Goal: Information Seeking & Learning: Compare options

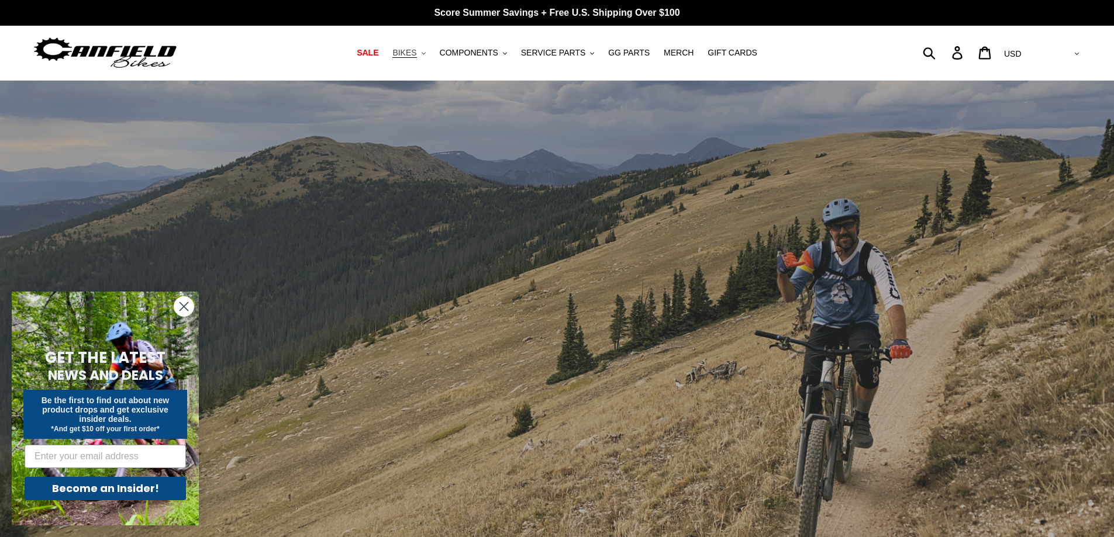
click at [413, 54] on span "BIKES" at bounding box center [404, 53] width 24 height 10
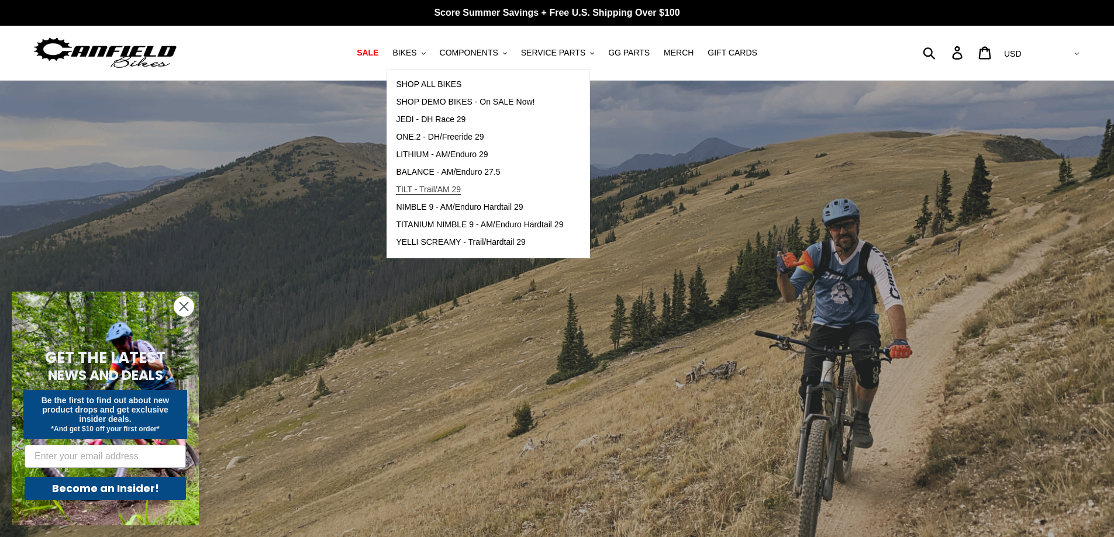
click at [447, 189] on span "TILT - Trail/AM 29" at bounding box center [428, 190] width 65 height 10
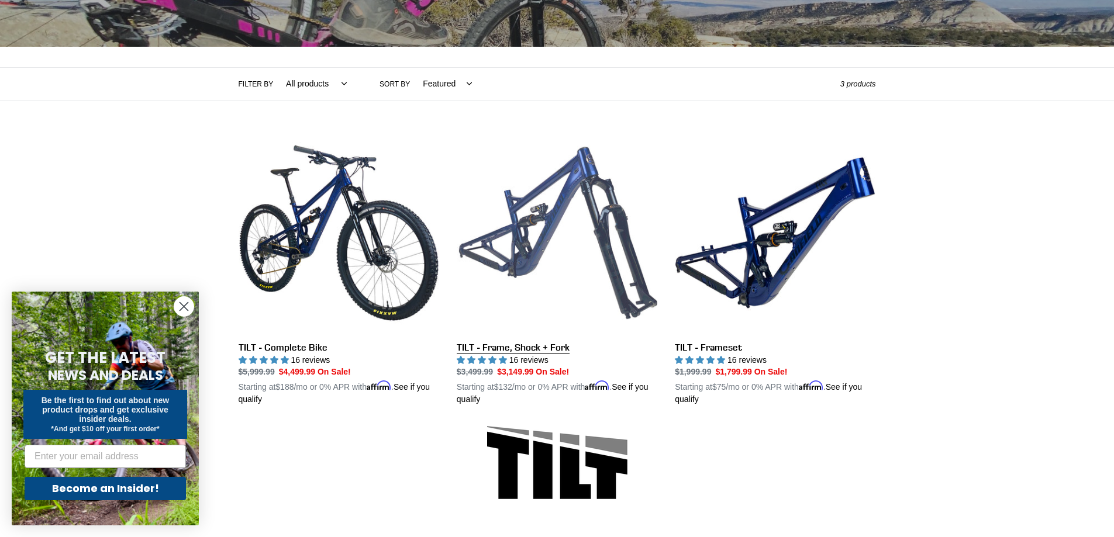
scroll to position [210, 0]
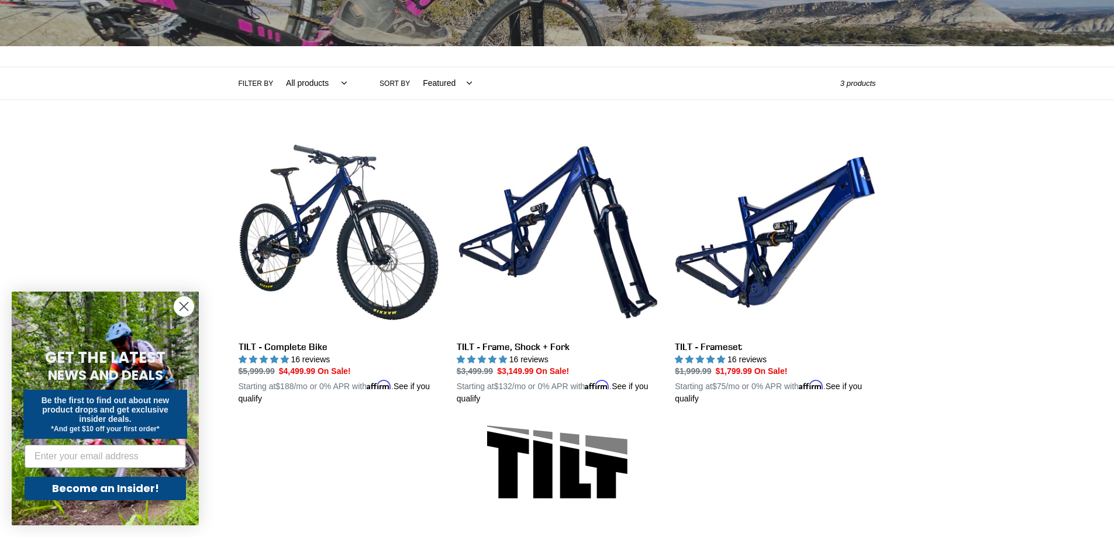
click at [184, 306] on icon "Close dialog" at bounding box center [184, 307] width 8 height 8
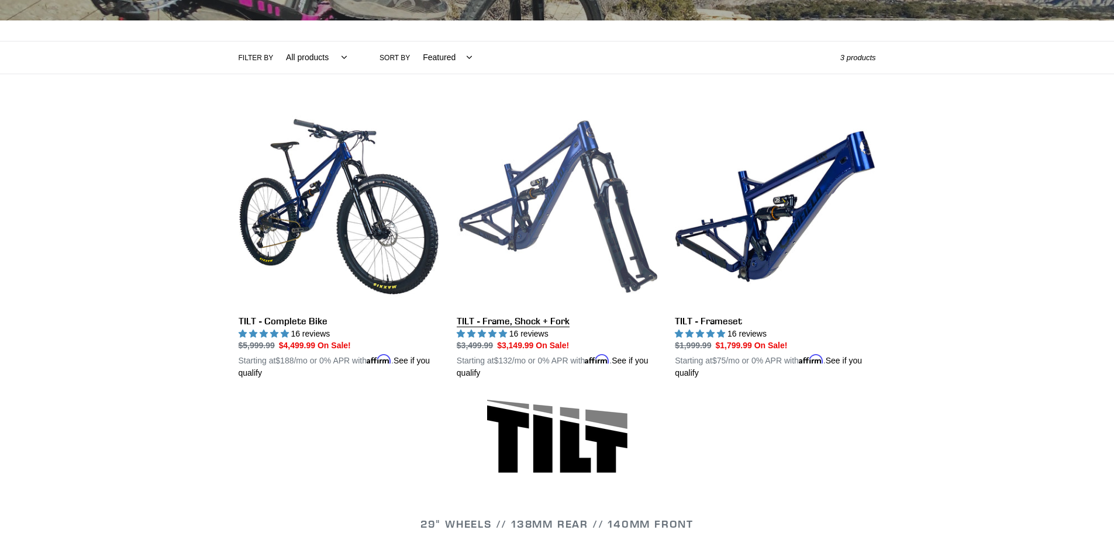
scroll to position [235, 0]
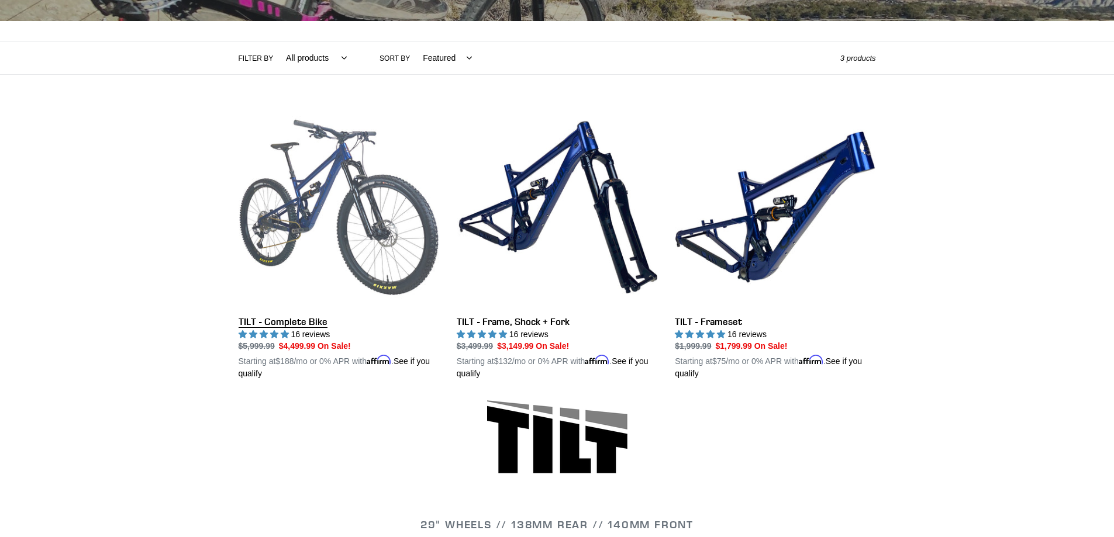
click at [371, 244] on link "TILT - Complete Bike" at bounding box center [338, 244] width 201 height 274
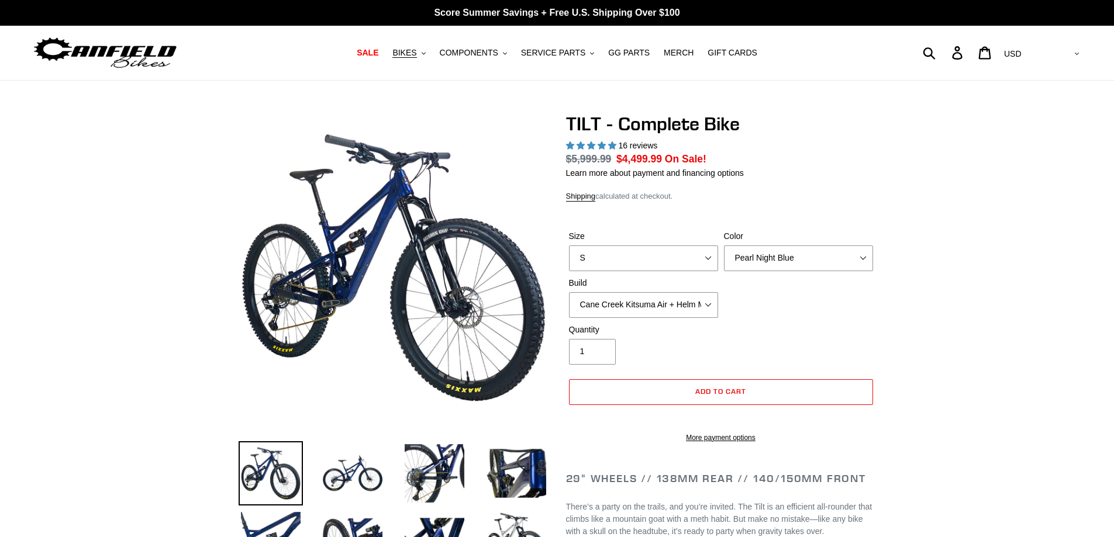
select select "highest-rating"
click at [675, 254] on select "S M L" at bounding box center [643, 259] width 149 height 26
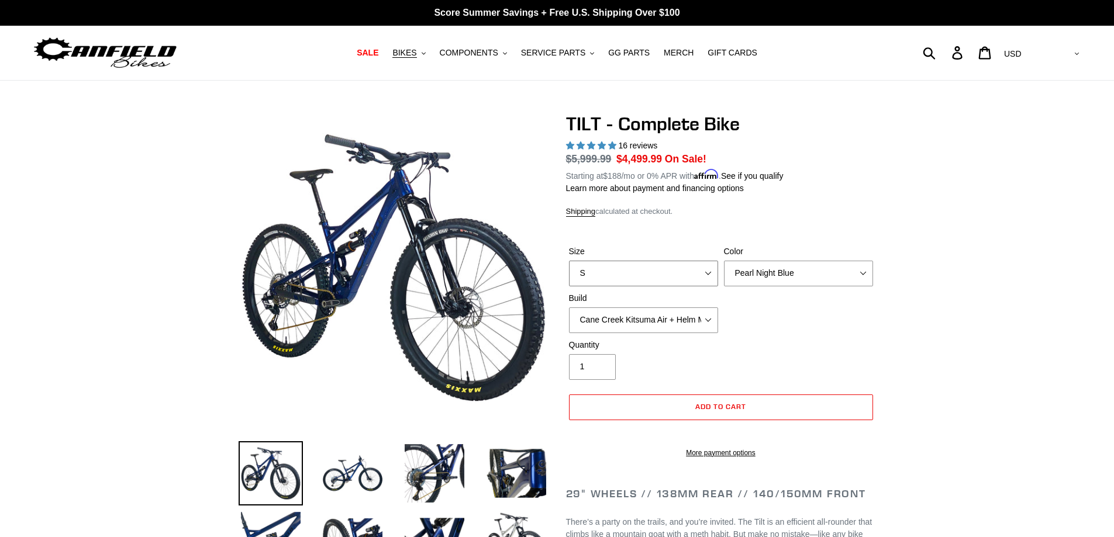
select select "L"
click at [569, 261] on select "S M L" at bounding box center [643, 274] width 149 height 26
click at [772, 277] on select "Pearl Night Blue Stealth Silver Raw" at bounding box center [798, 274] width 149 height 26
click at [675, 326] on select "Cane Creek Kitsuma Air + Helm MKII 140 + SRAM GX Cane Creek Kitsuma Air + Helm …" at bounding box center [643, 320] width 149 height 26
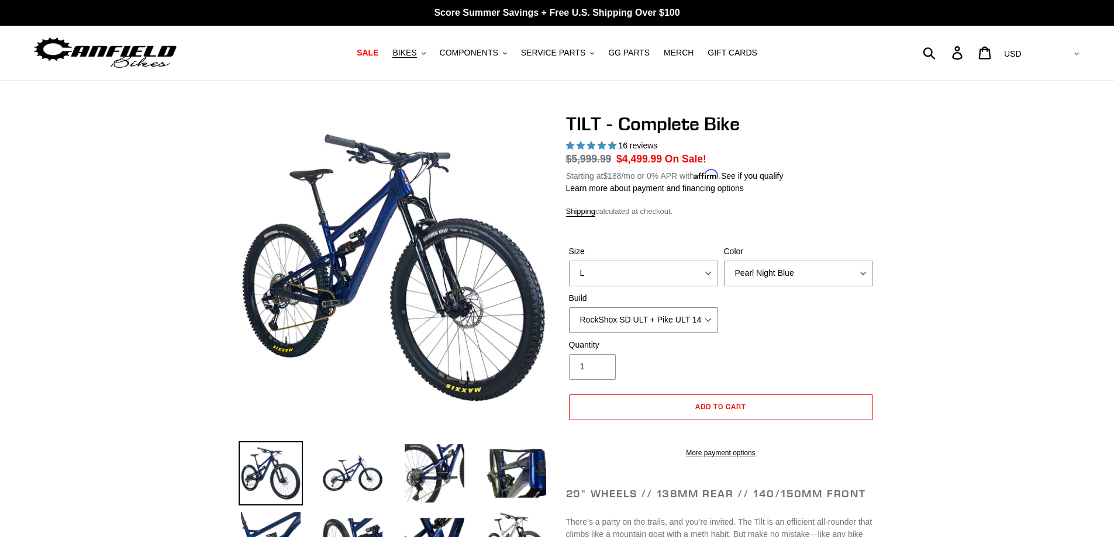
click at [569, 307] on select "Cane Creek Kitsuma Air + Helm MKII 140 + SRAM GX Cane Creek Kitsuma Air + Helm …" at bounding box center [643, 320] width 149 height 26
click at [676, 322] on select "Cane Creek Kitsuma Air + Helm MKII 140 + SRAM GX Cane Creek Kitsuma Air + Helm …" at bounding box center [643, 320] width 149 height 26
click at [569, 307] on select "Cane Creek Kitsuma Air + Helm MKII 140 + SRAM GX Cane Creek Kitsuma Air + Helm …" at bounding box center [643, 320] width 149 height 26
click at [689, 318] on select "Cane Creek Kitsuma Air + Helm MKII 140 + SRAM GX Cane Creek Kitsuma Air + Helm …" at bounding box center [643, 320] width 149 height 26
click at [569, 307] on select "Cane Creek Kitsuma Air + Helm MKII 140 + SRAM GX Cane Creek Kitsuma Air + Helm …" at bounding box center [643, 320] width 149 height 26
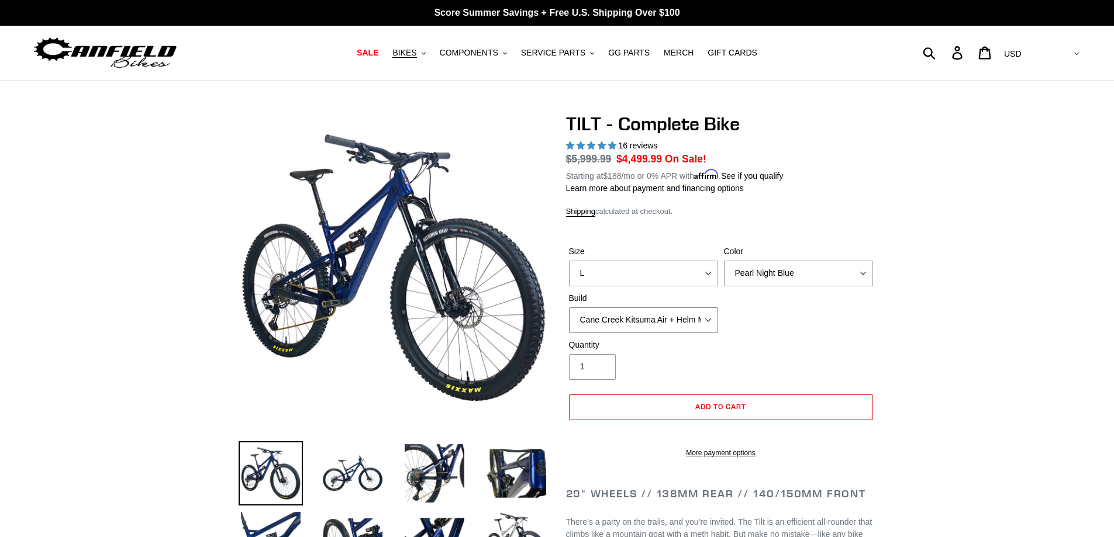
click at [662, 318] on select "Cane Creek Kitsuma Air + Helm MKII 140 + SRAM GX Cane Creek Kitsuma Air + Helm …" at bounding box center [643, 320] width 149 height 26
click at [569, 307] on select "Cane Creek Kitsuma Air + Helm MKII 140 + SRAM GX Cane Creek Kitsuma Air + Helm …" at bounding box center [643, 320] width 149 height 26
click at [649, 323] on select "Cane Creek Kitsuma Air + Helm MKII 140 + SRAM GX Cane Creek Kitsuma Air + Helm …" at bounding box center [643, 320] width 149 height 26
click at [569, 307] on select "Cane Creek Kitsuma Air + Helm MKII 140 + SRAM GX Cane Creek Kitsuma Air + Helm …" at bounding box center [643, 320] width 149 height 26
click at [655, 317] on select "Cane Creek Kitsuma Air + Helm MKII 140 + SRAM GX Cane Creek Kitsuma Air + Helm …" at bounding box center [643, 320] width 149 height 26
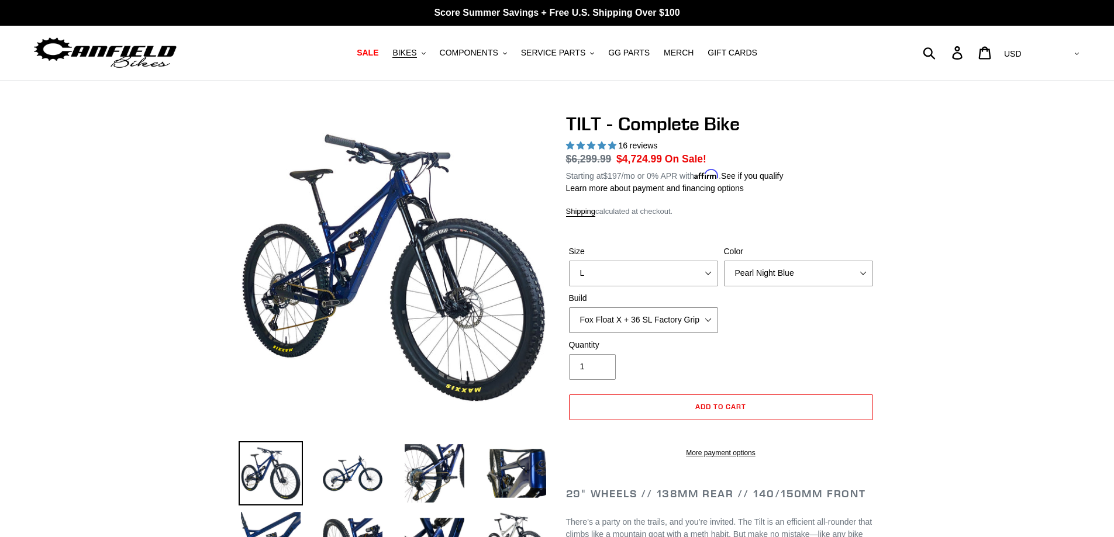
click at [569, 307] on select "Cane Creek Kitsuma Air + Helm MKII 140 + SRAM GX Cane Creek Kitsuma Air + Helm …" at bounding box center [643, 320] width 149 height 26
click at [631, 327] on select "Cane Creek Kitsuma Air + Helm MKII 140 + SRAM GX Cane Creek Kitsuma Air + Helm …" at bounding box center [643, 320] width 149 height 26
click at [569, 307] on select "Cane Creek Kitsuma Air + Helm MKII 140 + SRAM GX Cane Creek Kitsuma Air + Helm …" at bounding box center [643, 320] width 149 height 26
click at [647, 315] on select "Cane Creek Kitsuma Air + Helm MKII 140 + SRAM GX Cane Creek Kitsuma Air + Helm …" at bounding box center [643, 320] width 149 height 26
click at [569, 307] on select "Cane Creek Kitsuma Air + Helm MKII 140 + SRAM GX Cane Creek Kitsuma Air + Helm …" at bounding box center [643, 320] width 149 height 26
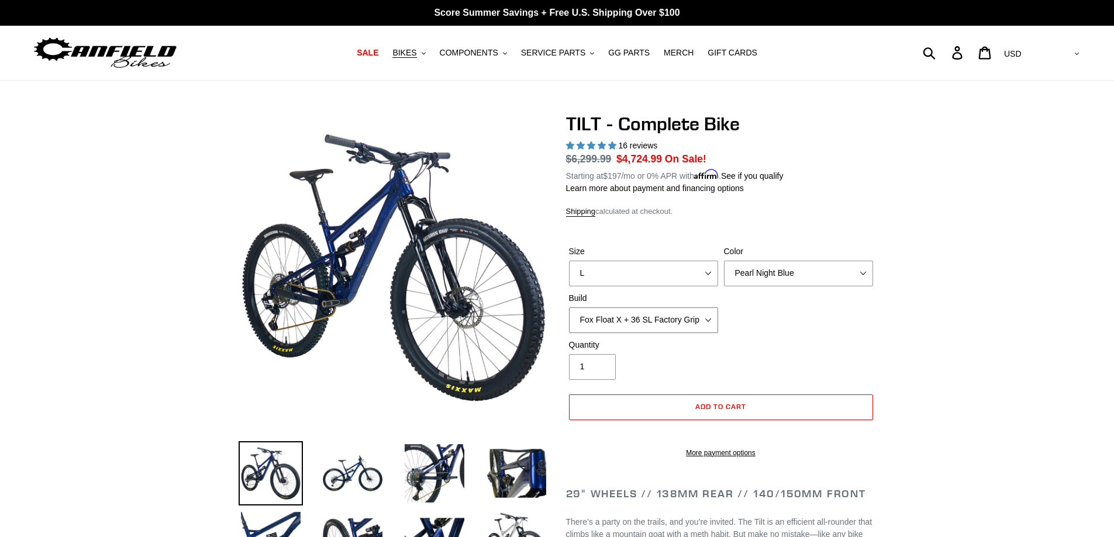
click at [666, 317] on select "Cane Creek Kitsuma Air + Helm MKII 140 + SRAM GX Cane Creek Kitsuma Air + Helm …" at bounding box center [643, 320] width 149 height 26
click at [569, 307] on select "Cane Creek Kitsuma Air + Helm MKII 140 + SRAM GX Cane Creek Kitsuma Air + Helm …" at bounding box center [643, 320] width 149 height 26
click at [669, 320] on select "Cane Creek Kitsuma Air + Helm MKII 140 + SRAM GX Cane Creek Kitsuma Air + Helm …" at bounding box center [643, 320] width 149 height 26
click at [569, 307] on select "Cane Creek Kitsuma Air + Helm MKII 140 + SRAM GX Cane Creek Kitsuma Air + Helm …" at bounding box center [643, 320] width 149 height 26
click at [664, 317] on select "Cane Creek Kitsuma Air + Helm MKII 140 + SRAM GX Cane Creek Kitsuma Air + Helm …" at bounding box center [643, 320] width 149 height 26
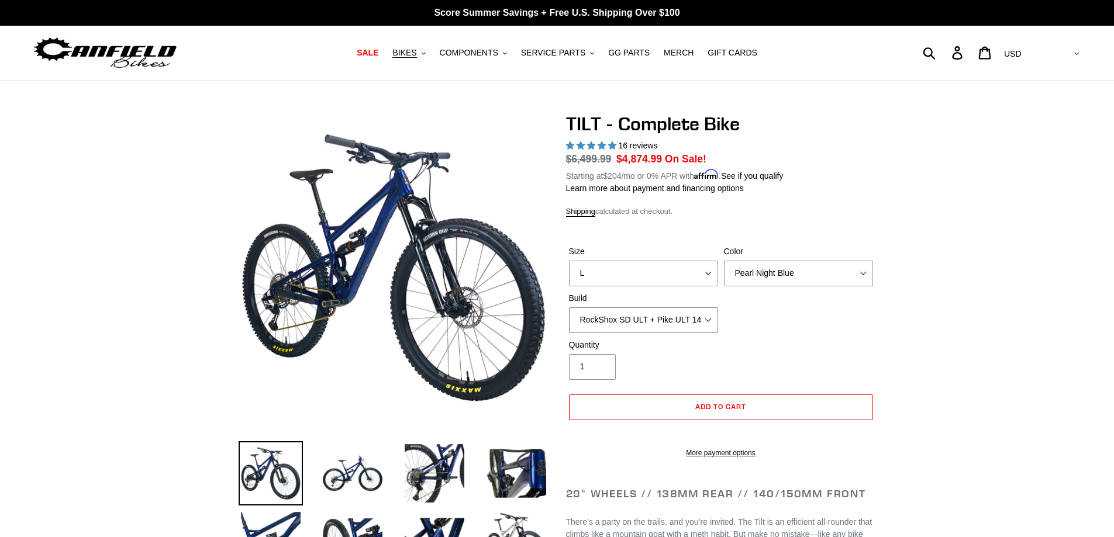
click at [569, 307] on select "Cane Creek Kitsuma Air + Helm MKII 140 + SRAM GX Cane Creek Kitsuma Air + Helm …" at bounding box center [643, 320] width 149 height 26
click at [659, 322] on select "Cane Creek Kitsuma Air + Helm MKII 140 + SRAM GX Cane Creek Kitsuma Air + Helm …" at bounding box center [643, 320] width 149 height 26
select select "RockShox SD ULT + Pike ULT 140 + SRAM XO"
click at [569, 307] on select "Cane Creek Kitsuma Air + Helm MKII 140 + SRAM GX Cane Creek Kitsuma Air + Helm …" at bounding box center [643, 320] width 149 height 26
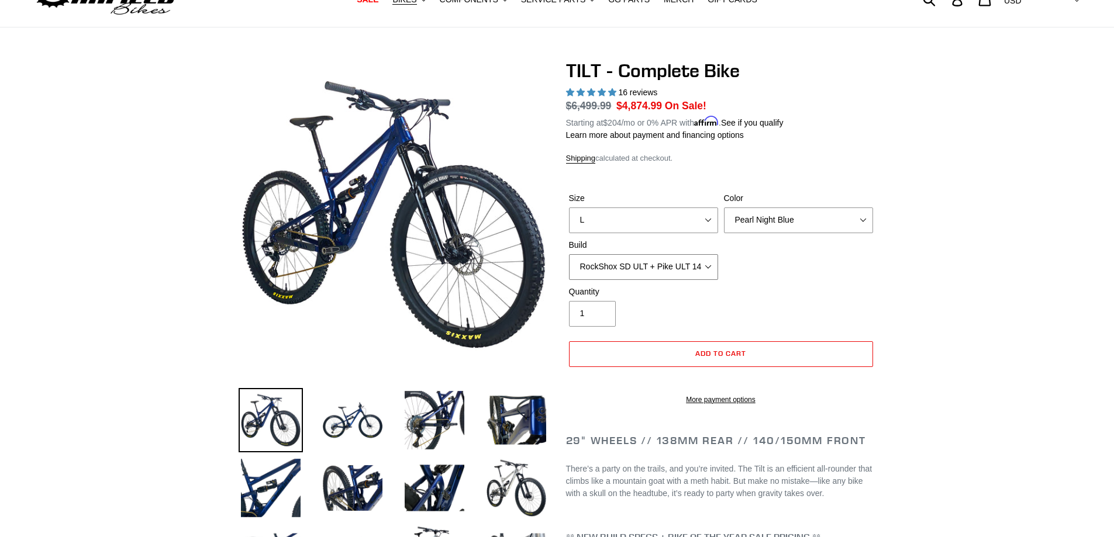
scroll to position [54, 0]
click at [745, 217] on select "Pearl Night Blue Stealth Silver Raw" at bounding box center [798, 220] width 149 height 26
select select "Stealth Silver"
click at [724, 207] on select "Pearl Night Blue Stealth Silver Raw" at bounding box center [798, 220] width 149 height 26
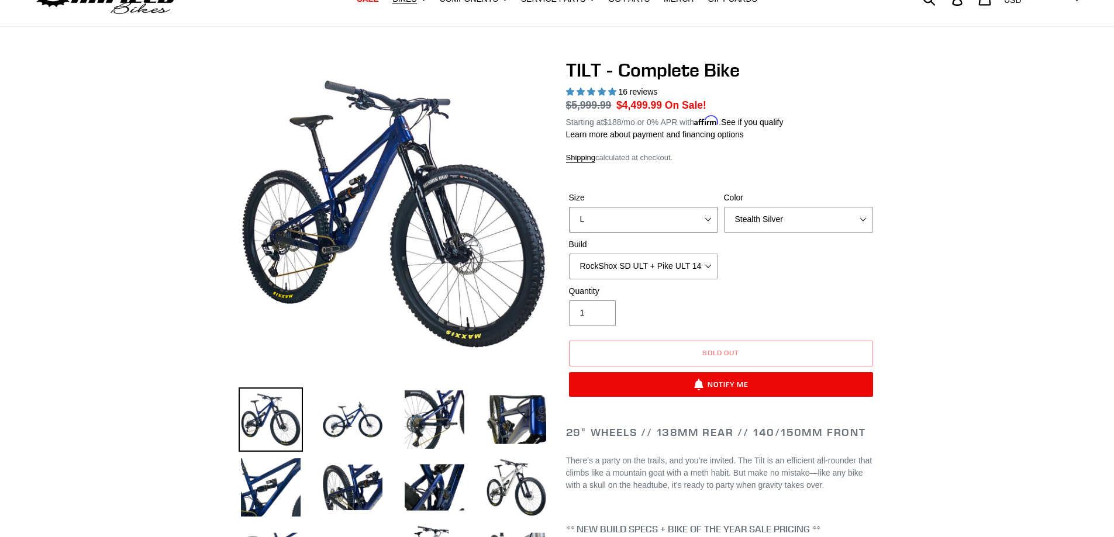
click at [697, 212] on select "S M L" at bounding box center [643, 220] width 149 height 26
click at [569, 207] on select "S M L" at bounding box center [643, 220] width 149 height 26
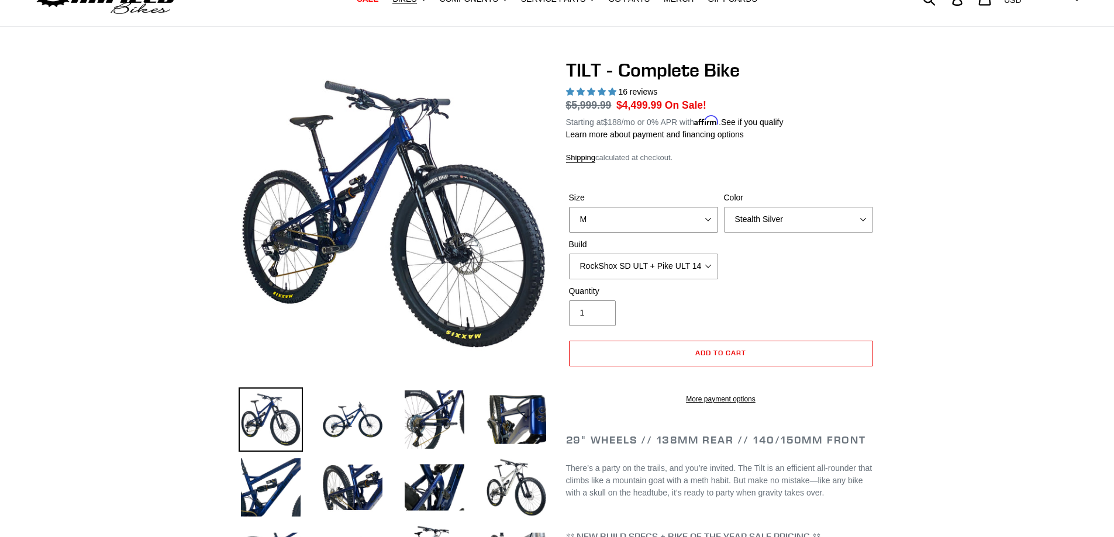
click at [678, 226] on select "S M L" at bounding box center [643, 220] width 149 height 26
select select "S"
click at [569, 207] on select "S M L" at bounding box center [643, 220] width 149 height 26
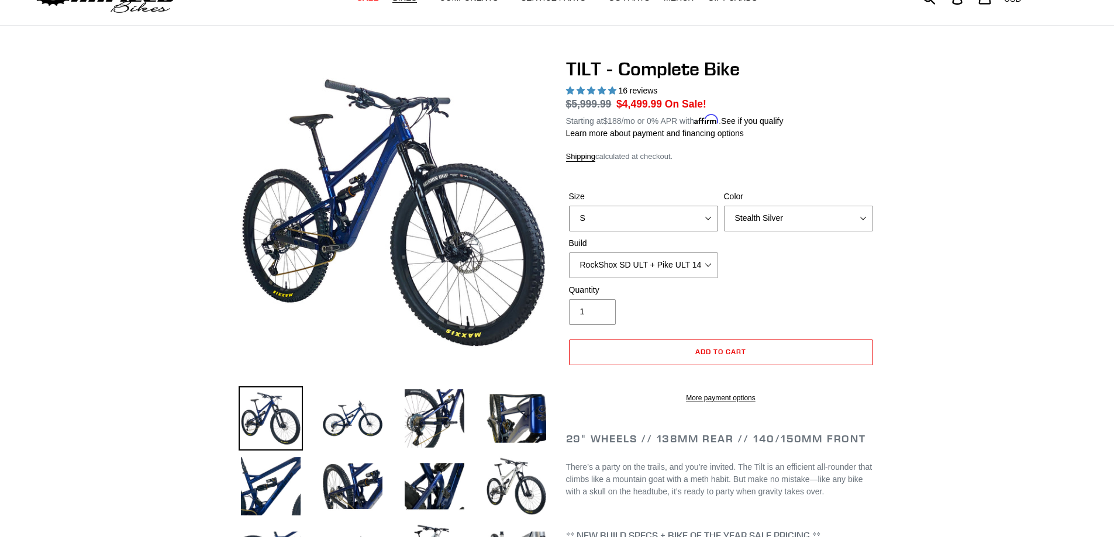
scroll to position [56, 0]
click at [747, 218] on select "Pearl Night Blue Stealth Silver Raw" at bounding box center [798, 218] width 149 height 26
select select "Raw"
click at [724, 205] on select "Pearl Night Blue Stealth Silver Raw" at bounding box center [798, 218] width 149 height 26
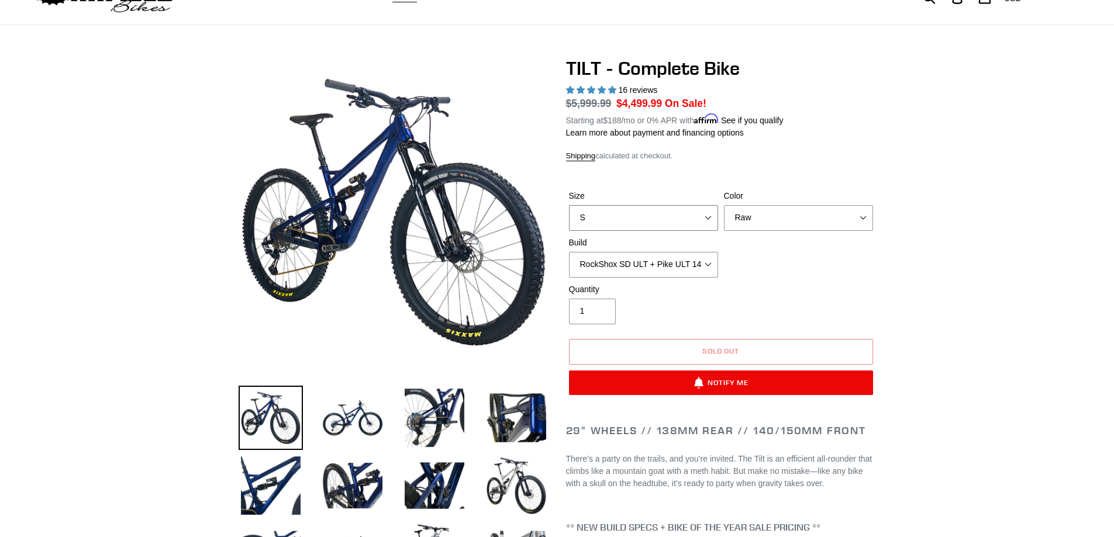
click at [680, 216] on select "S M L" at bounding box center [643, 218] width 149 height 26
select select "L"
click at [569, 205] on select "S M L" at bounding box center [643, 218] width 149 height 26
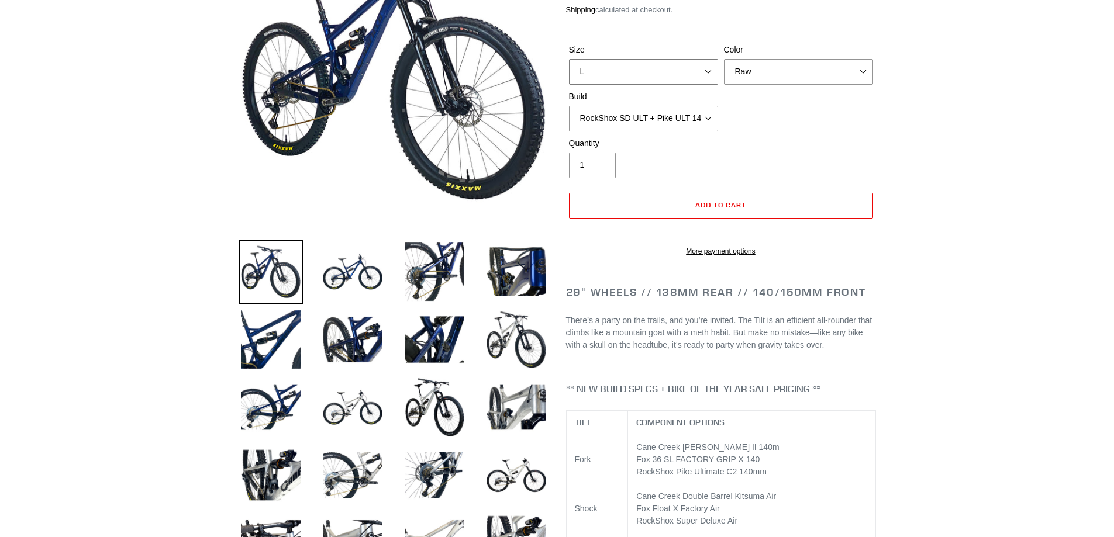
scroll to position [203, 0]
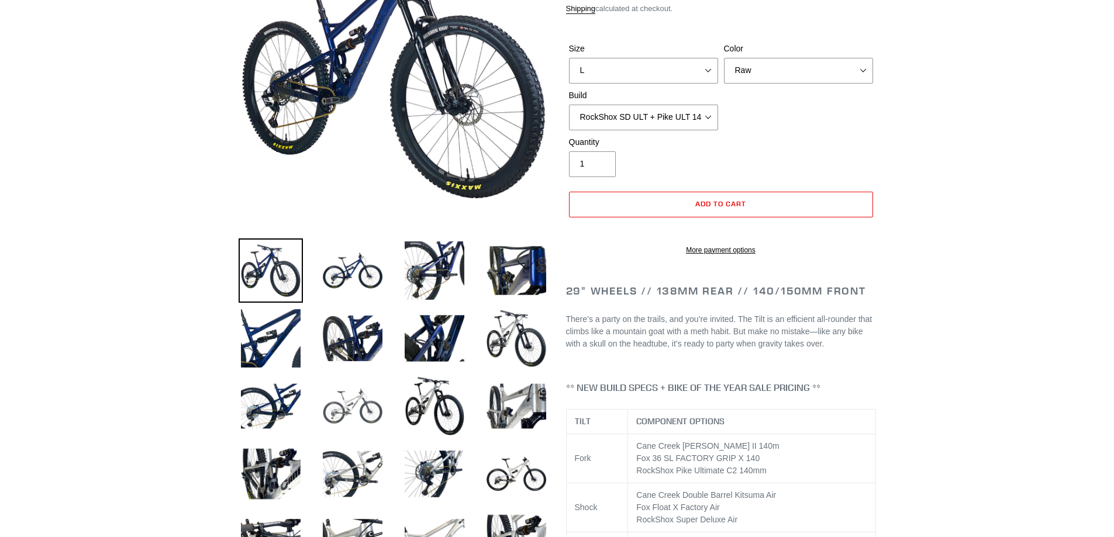
click at [360, 402] on img at bounding box center [352, 406] width 64 height 64
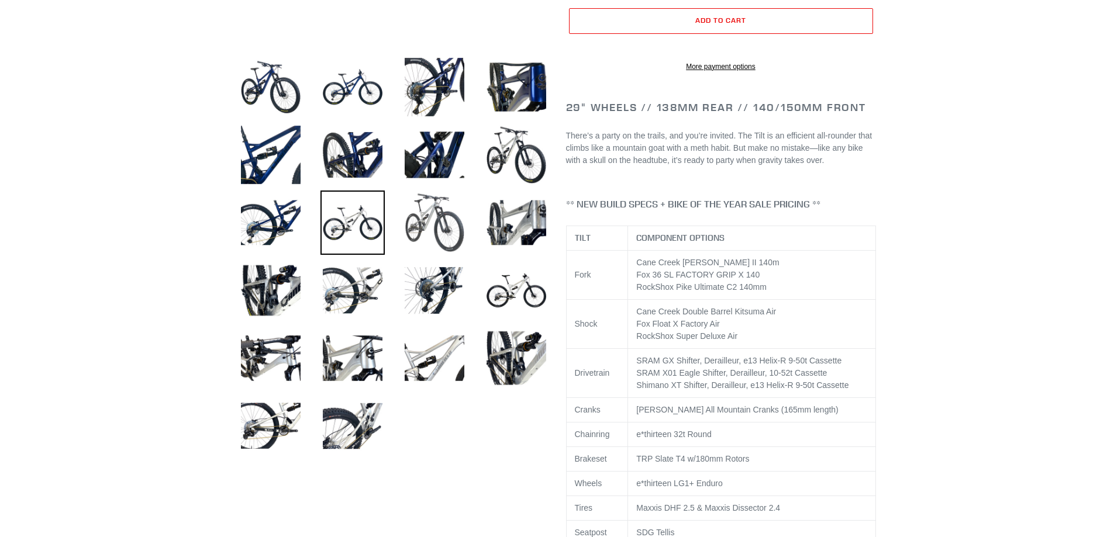
scroll to position [387, 0]
click at [357, 276] on img at bounding box center [352, 290] width 64 height 64
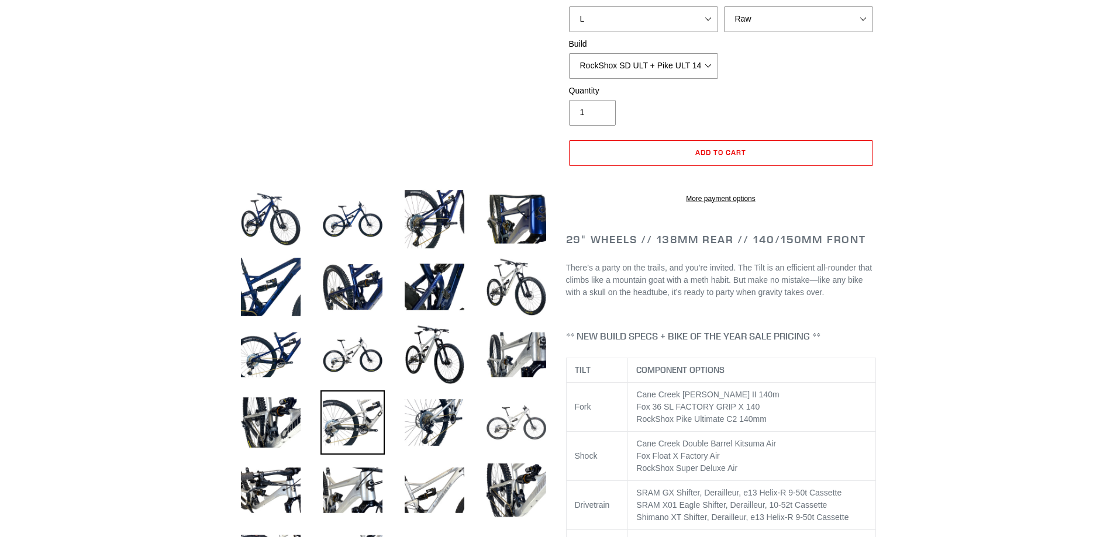
scroll to position [255, 0]
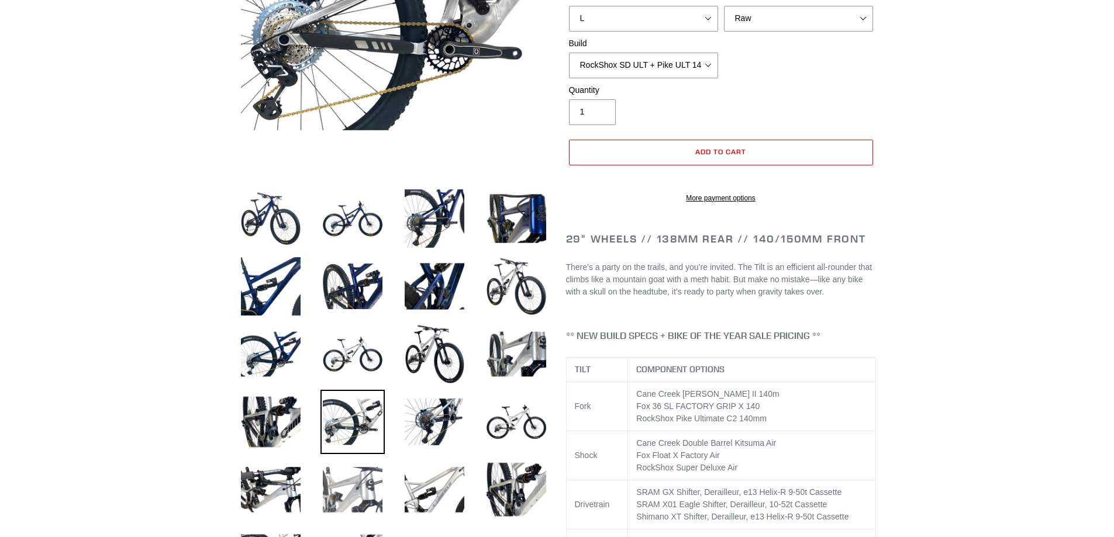
click at [357, 471] on img at bounding box center [352, 490] width 64 height 64
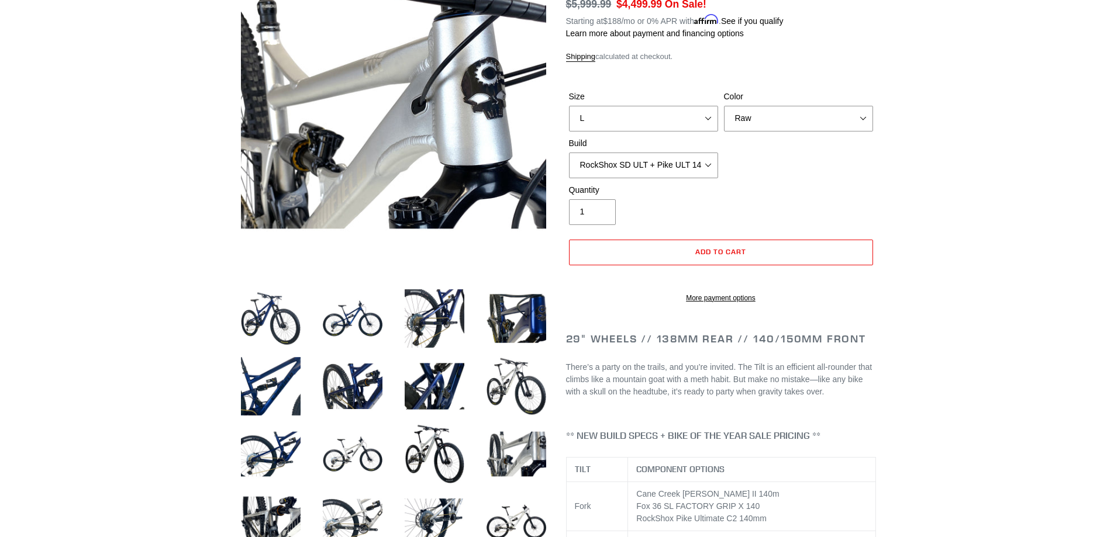
scroll to position [154, 0]
click at [781, 111] on select "Pearl Night Blue Stealth Silver Raw" at bounding box center [798, 119] width 149 height 26
click at [788, 120] on select "Pearl Night Blue Stealth Silver Raw" at bounding box center [798, 119] width 149 height 26
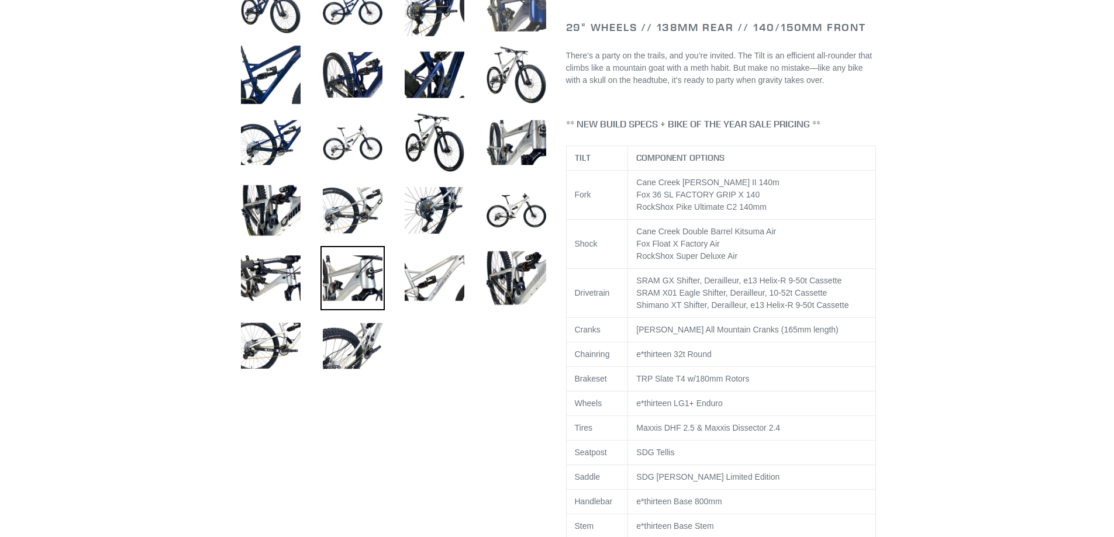
scroll to position [454, 0]
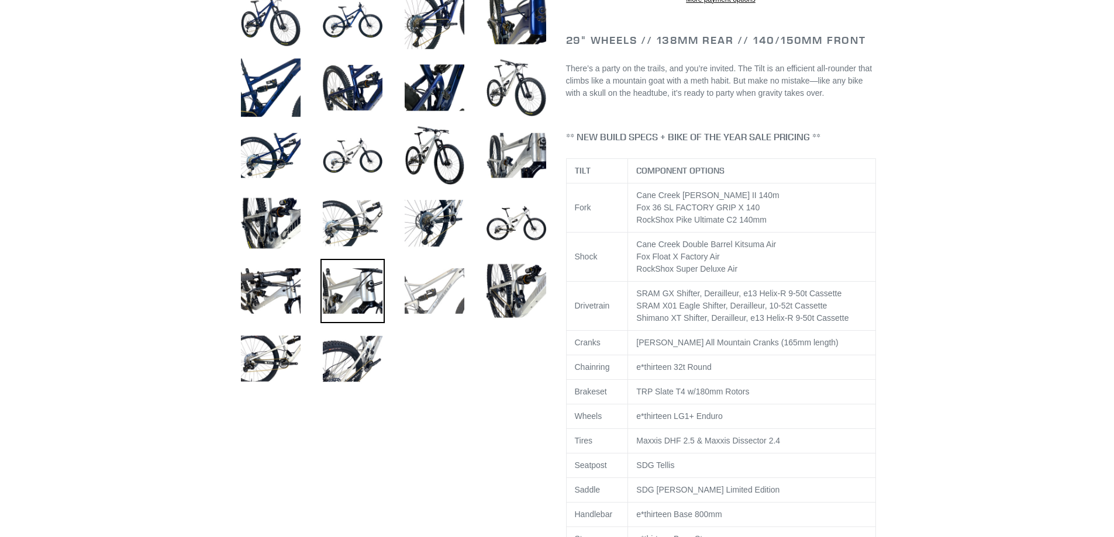
click at [433, 293] on img at bounding box center [434, 291] width 64 height 64
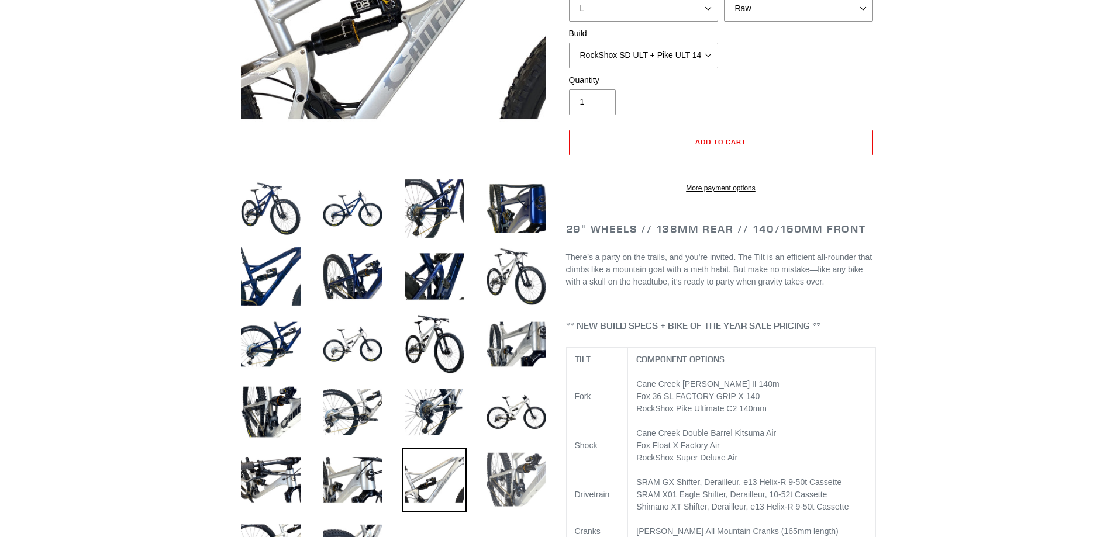
scroll to position [264, 0]
click at [524, 281] on img at bounding box center [516, 277] width 64 height 64
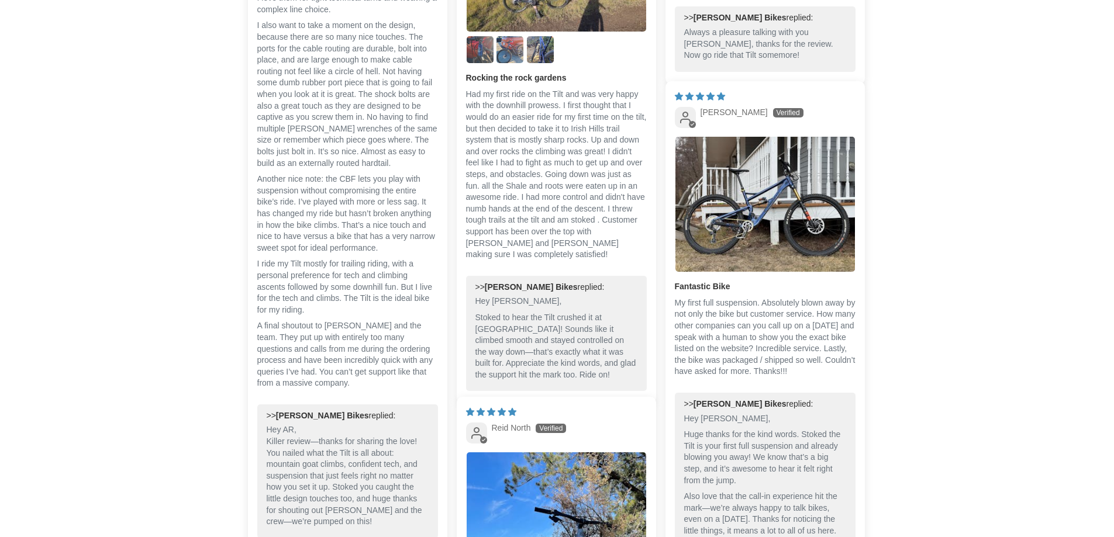
scroll to position [3198, 0]
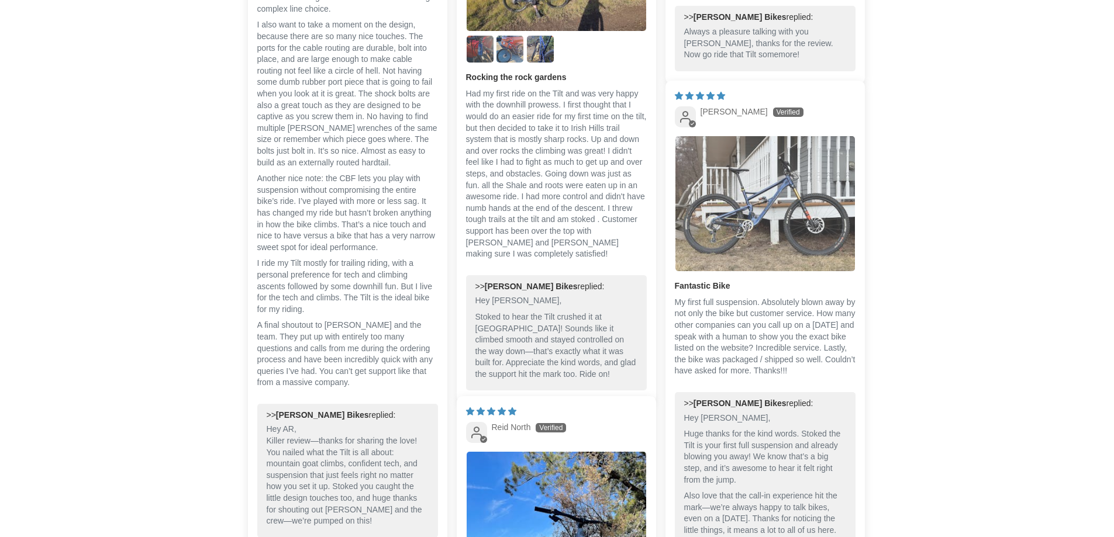
click at [732, 196] on img "Link to user picture 1" at bounding box center [764, 203] width 179 height 135
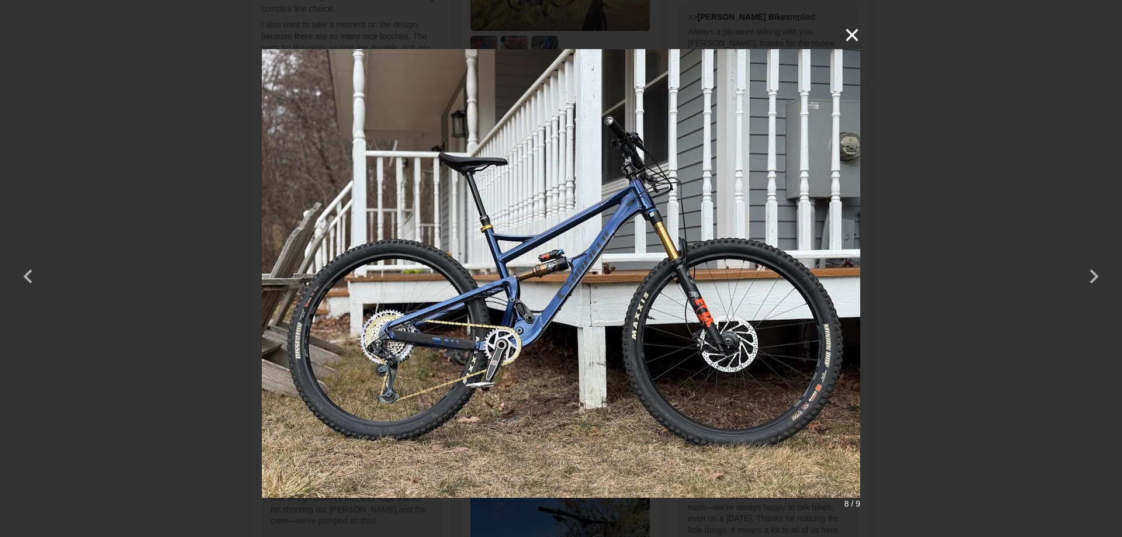
click at [856, 40] on button "×" at bounding box center [846, 35] width 28 height 28
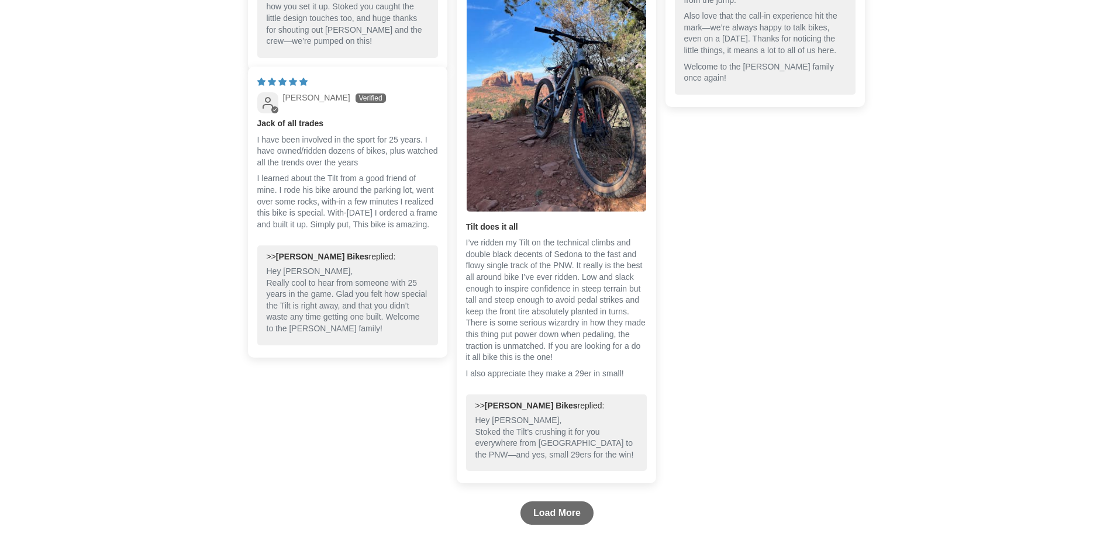
scroll to position [3676, 0]
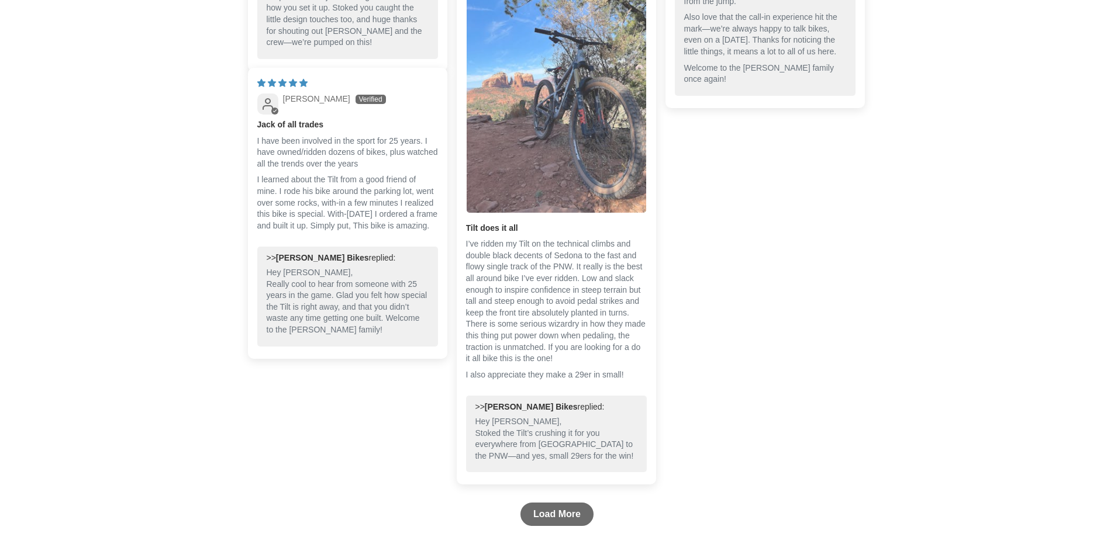
click at [569, 195] on img "Link to user picture 1" at bounding box center [555, 93] width 179 height 240
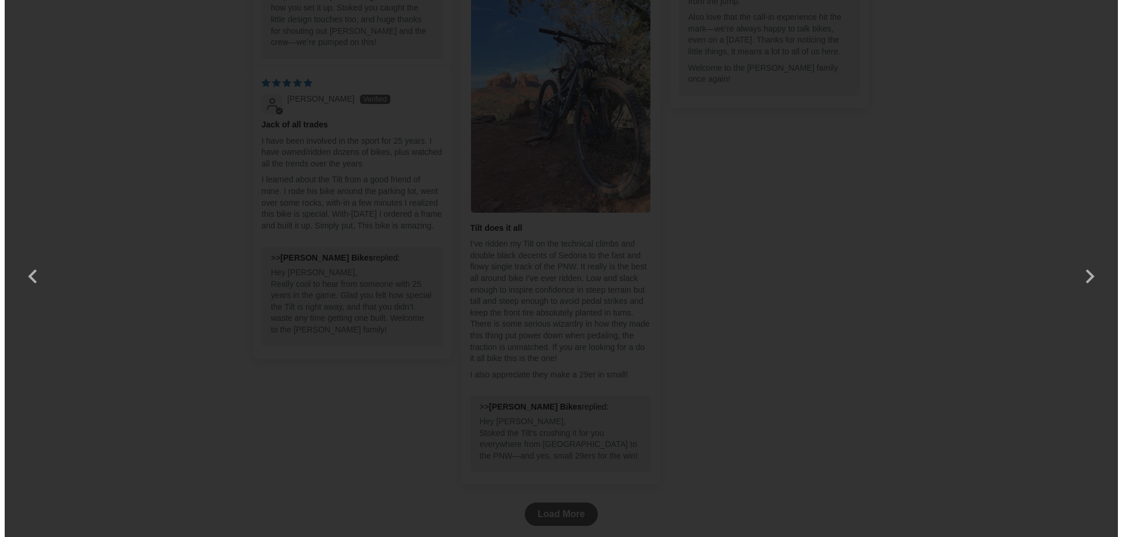
scroll to position [0, 0]
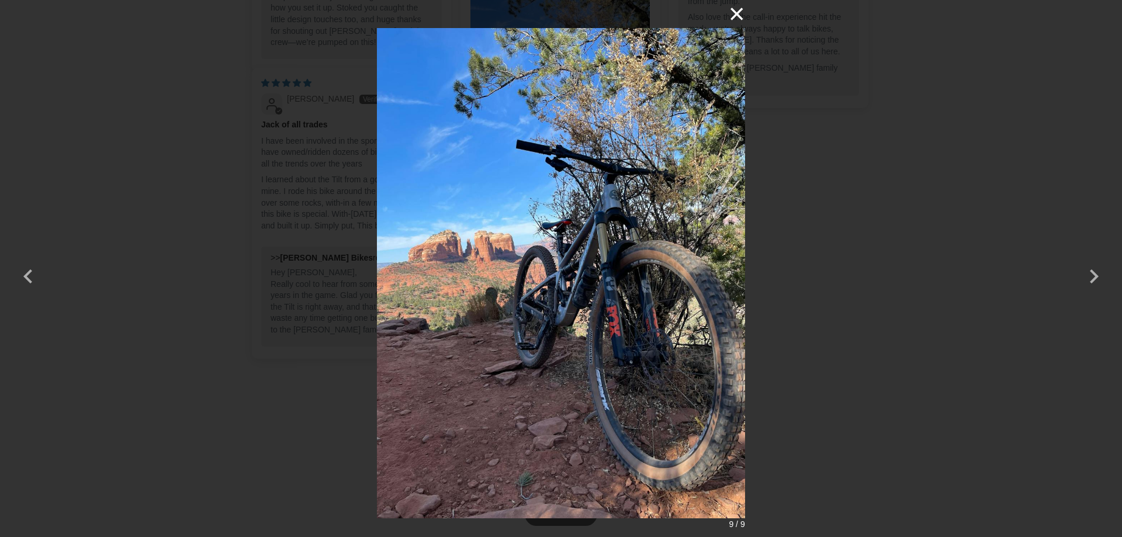
click at [739, 19] on button "×" at bounding box center [731, 14] width 28 height 28
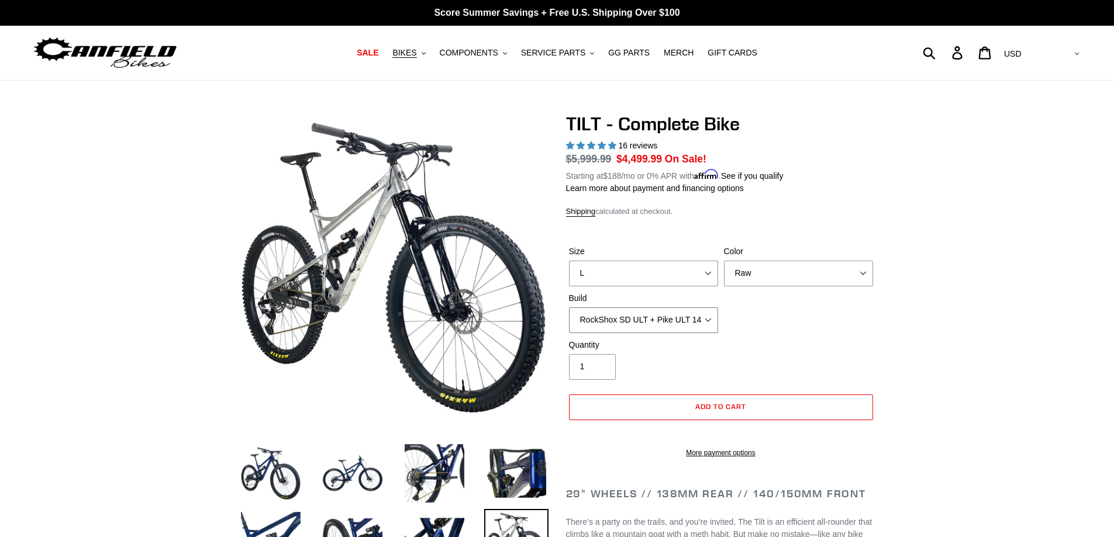
click at [668, 318] on select "Cane Creek Kitsuma Air + Helm MKII 140 + SRAM GX Cane Creek Kitsuma Air + Helm …" at bounding box center [643, 320] width 149 height 26
click at [569, 307] on select "Cane Creek Kitsuma Air + Helm MKII 140 + SRAM GX Cane Creek Kitsuma Air + Helm …" at bounding box center [643, 320] width 149 height 26
click at [672, 320] on select "Cane Creek Kitsuma Air + Helm MKII 140 + SRAM GX Cane Creek Kitsuma Air + Helm …" at bounding box center [643, 320] width 149 height 26
click at [569, 307] on select "Cane Creek Kitsuma Air + Helm MKII 140 + SRAM GX Cane Creek Kitsuma Air + Helm …" at bounding box center [643, 320] width 149 height 26
click at [667, 318] on select "Cane Creek Kitsuma Air + Helm MKII 140 + SRAM GX Cane Creek Kitsuma Air + Helm …" at bounding box center [643, 320] width 149 height 26
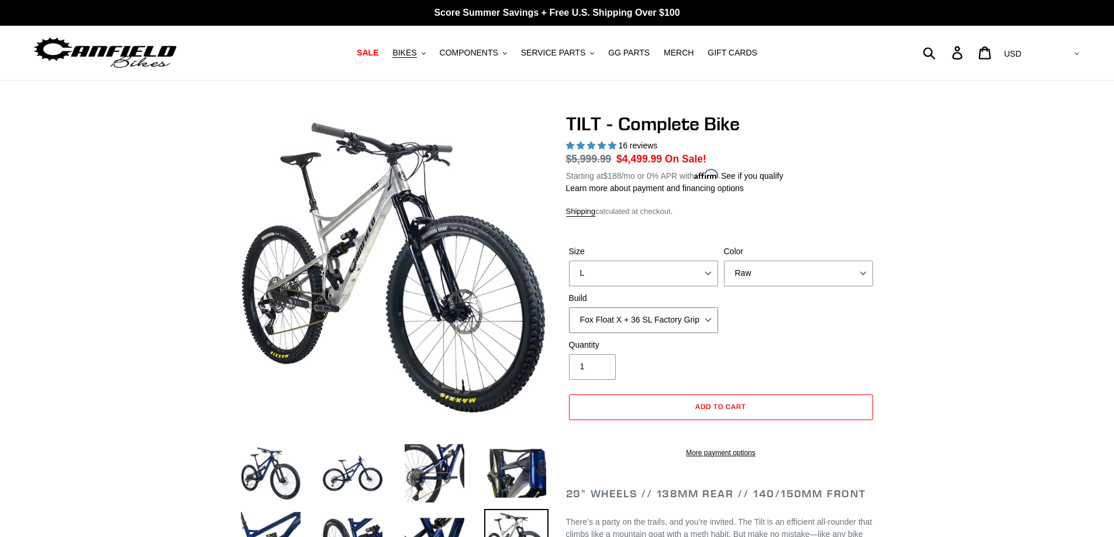
click at [569, 307] on select "Cane Creek Kitsuma Air + Helm MKII 140 + SRAM GX Cane Creek Kitsuma Air + Helm …" at bounding box center [643, 320] width 149 height 26
click at [681, 322] on select "Cane Creek Kitsuma Air + Helm MKII 140 + SRAM GX Cane Creek Kitsuma Air + Helm …" at bounding box center [643, 320] width 149 height 26
click at [569, 307] on select "Cane Creek Kitsuma Air + Helm MKII 140 + SRAM GX Cane Creek Kitsuma Air + Helm …" at bounding box center [643, 320] width 149 height 26
click at [668, 316] on select "Cane Creek Kitsuma Air + Helm MKII 140 + SRAM GX Cane Creek Kitsuma Air + Helm …" at bounding box center [643, 320] width 149 height 26
click at [569, 307] on select "Cane Creek Kitsuma Air + Helm MKII 140 + SRAM GX Cane Creek Kitsuma Air + Helm …" at bounding box center [643, 320] width 149 height 26
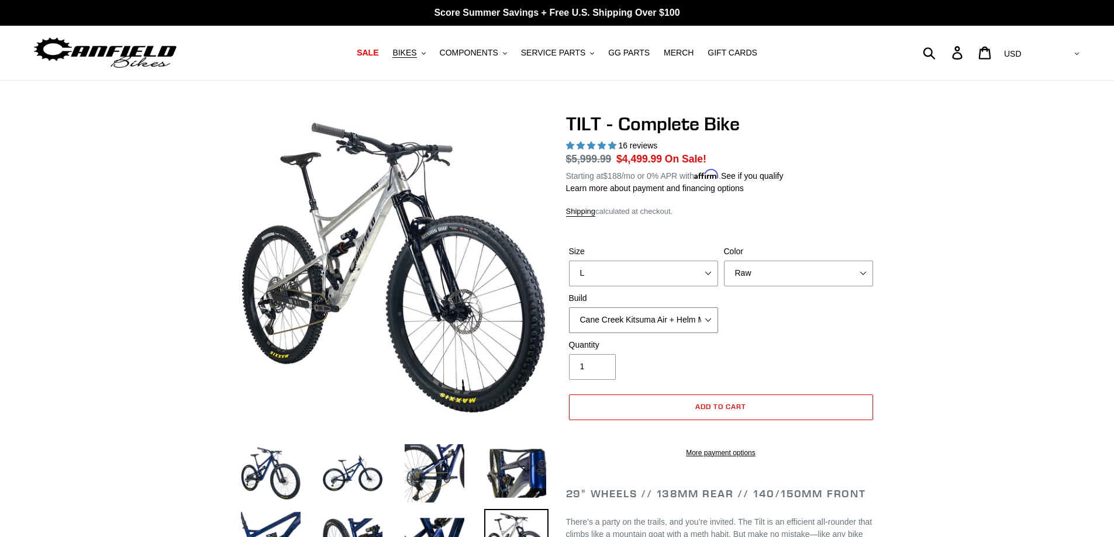
click at [668, 311] on select "Cane Creek Kitsuma Air + Helm MKII 140 + SRAM GX Cane Creek Kitsuma Air + Helm …" at bounding box center [643, 320] width 149 height 26
click at [569, 307] on select "Cane Creek Kitsuma Air + Helm MKII 140 + SRAM GX Cane Creek Kitsuma Air + Helm …" at bounding box center [643, 320] width 149 height 26
click at [651, 327] on select "Cane Creek Kitsuma Air + Helm MKII 140 + SRAM GX Cane Creek Kitsuma Air + Helm …" at bounding box center [643, 320] width 149 height 26
click at [569, 307] on select "Cane Creek Kitsuma Air + Helm MKII 140 + SRAM GX Cane Creek Kitsuma Air + Helm …" at bounding box center [643, 320] width 149 height 26
click at [651, 315] on select "Cane Creek Kitsuma Air + Helm MKII 140 + SRAM GX Cane Creek Kitsuma Air + Helm …" at bounding box center [643, 320] width 149 height 26
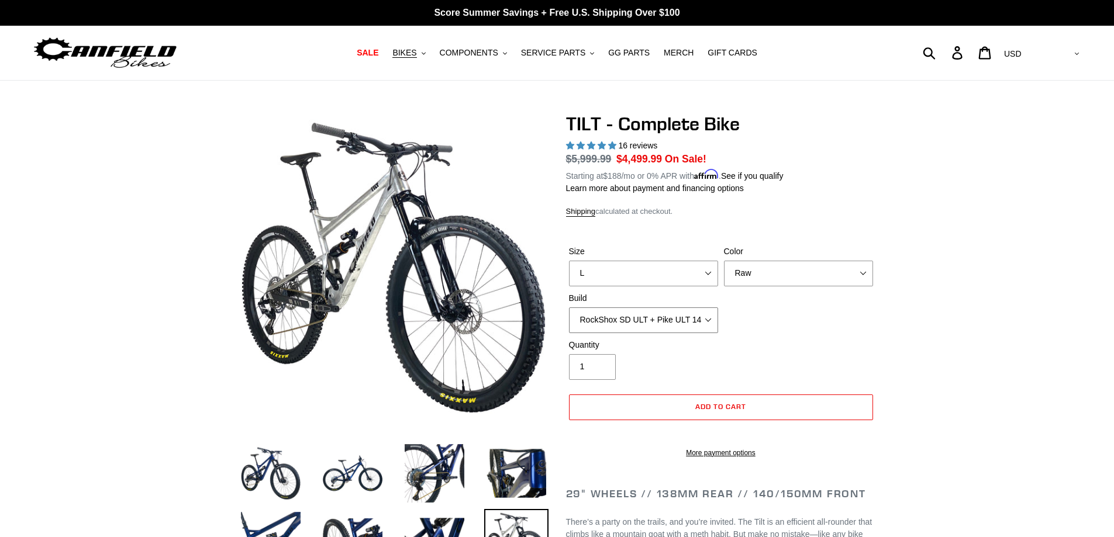
click at [569, 307] on select "Cane Creek Kitsuma Air + Helm MKII 140 + SRAM GX Cane Creek Kitsuma Air + Helm …" at bounding box center [643, 320] width 149 height 26
click at [665, 331] on select "Cane Creek Kitsuma Air + Helm MKII 140 + SRAM GX Cane Creek Kitsuma Air + Helm …" at bounding box center [643, 320] width 149 height 26
click at [569, 307] on select "Cane Creek Kitsuma Air + Helm MKII 140 + SRAM GX Cane Creek Kitsuma Air + Helm …" at bounding box center [643, 320] width 149 height 26
click at [645, 321] on select "Cane Creek Kitsuma Air + Helm MKII 140 + SRAM GX Cane Creek Kitsuma Air + Helm …" at bounding box center [643, 320] width 149 height 26
select select "RockShox SD ULT + Pike ULT 140 + SRAM GX"
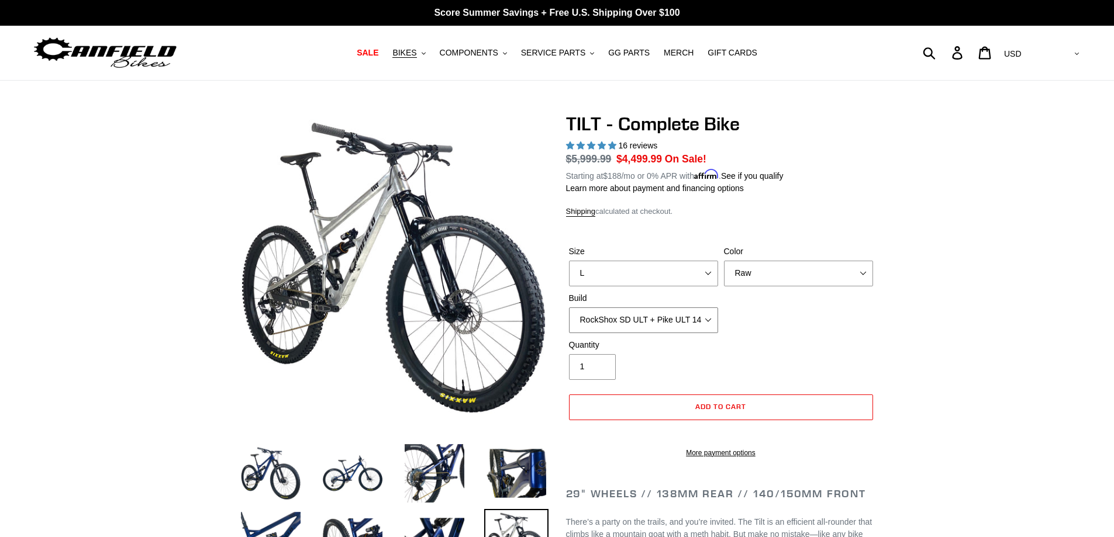
click at [569, 307] on select "Cane Creek Kitsuma Air + Helm MKII 140 + SRAM GX Cane Creek Kitsuma Air + Helm …" at bounding box center [643, 320] width 149 height 26
click at [789, 255] on label "Color" at bounding box center [798, 252] width 149 height 12
click at [789, 261] on select "Pearl Night Blue Stealth Silver Raw" at bounding box center [798, 274] width 149 height 26
click at [777, 285] on select "Pearl Night Blue Stealth Silver Raw" at bounding box center [798, 274] width 149 height 26
select select "Pearl Night Blue"
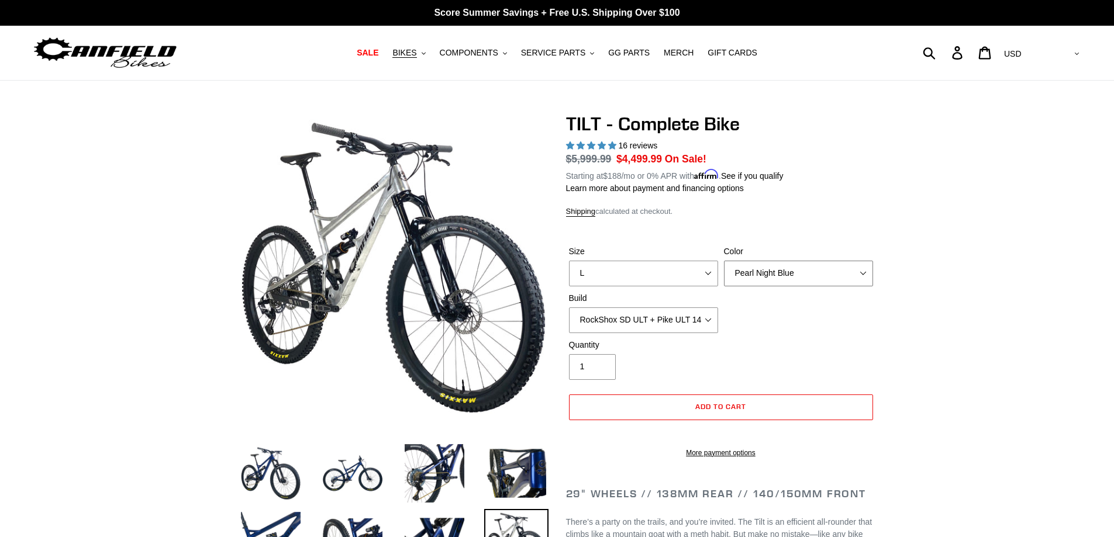
click at [724, 261] on select "Pearl Night Blue Stealth Silver Raw" at bounding box center [798, 274] width 149 height 26
click at [687, 313] on select "Cane Creek Kitsuma Air + Helm MKII 140 + SRAM GX Cane Creek Kitsuma Air + Helm …" at bounding box center [643, 320] width 149 height 26
click at [569, 307] on select "Cane Creek Kitsuma Air + Helm MKII 140 + SRAM GX Cane Creek Kitsuma Air + Helm …" at bounding box center [643, 320] width 149 height 26
click at [668, 324] on select "Cane Creek Kitsuma Air + Helm MKII 140 + SRAM GX Cane Creek Kitsuma Air + Helm …" at bounding box center [643, 320] width 149 height 26
click at [569, 307] on select "Cane Creek Kitsuma Air + Helm MKII 140 + SRAM GX Cane Creek Kitsuma Air + Helm …" at bounding box center [643, 320] width 149 height 26
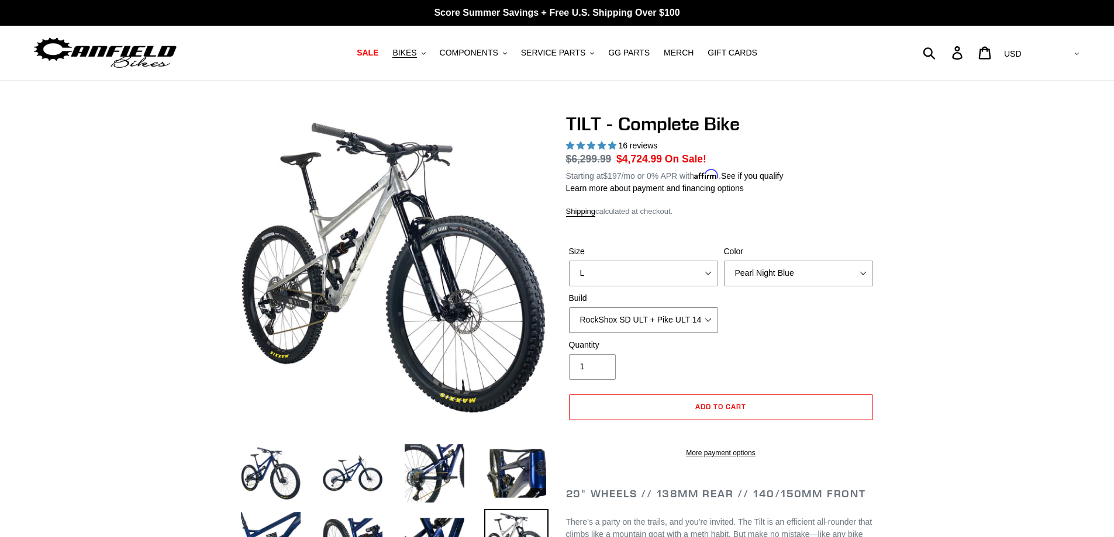
click at [673, 324] on select "Cane Creek Kitsuma Air + Helm MKII 140 + SRAM GX Cane Creek Kitsuma Air + Helm …" at bounding box center [643, 320] width 149 height 26
click at [569, 307] on select "Cane Creek Kitsuma Air + Helm MKII 140 + SRAM GX Cane Creek Kitsuma Air + Helm …" at bounding box center [643, 320] width 149 height 26
click at [693, 316] on select "Cane Creek Kitsuma Air + Helm MKII 140 + SRAM GX Cane Creek Kitsuma Air + Helm …" at bounding box center [643, 320] width 149 height 26
select select "Fox Float X + 36 SL Factory Grip X 140 + SRAM XO"
click at [569, 307] on select "Cane Creek Kitsuma Air + Helm MKII 140 + SRAM GX Cane Creek Kitsuma Air + Helm …" at bounding box center [643, 320] width 149 height 26
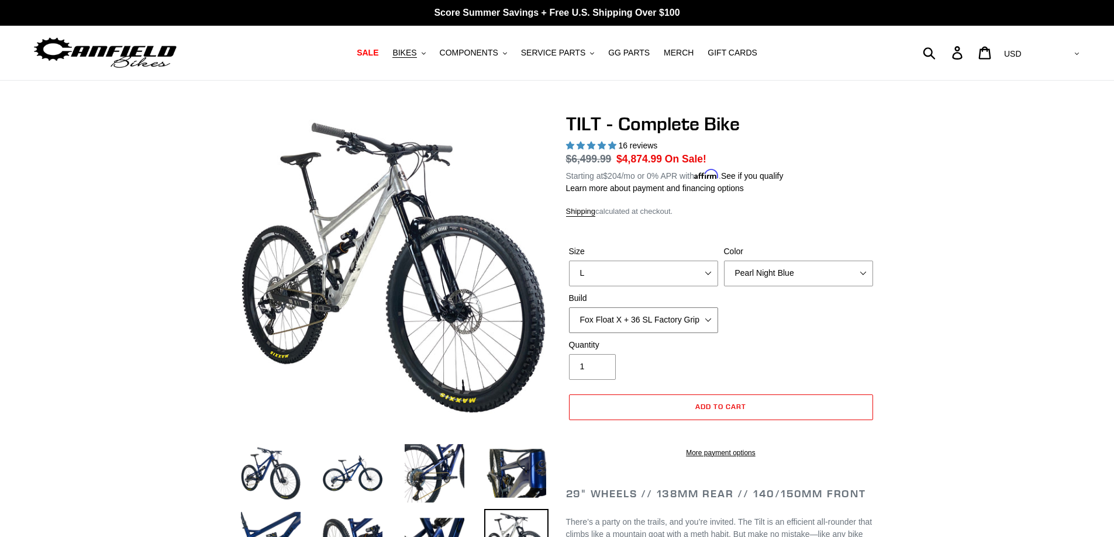
click at [680, 324] on select "Cane Creek Kitsuma Air + Helm MKII 140 + SRAM GX Cane Creek Kitsuma Air + Helm …" at bounding box center [643, 320] width 149 height 26
click at [843, 325] on div "Size S M L Color Pearl Night Blue Stealth Silver Raw Build Cane Creek Kitsuma A…" at bounding box center [721, 293] width 310 height 94
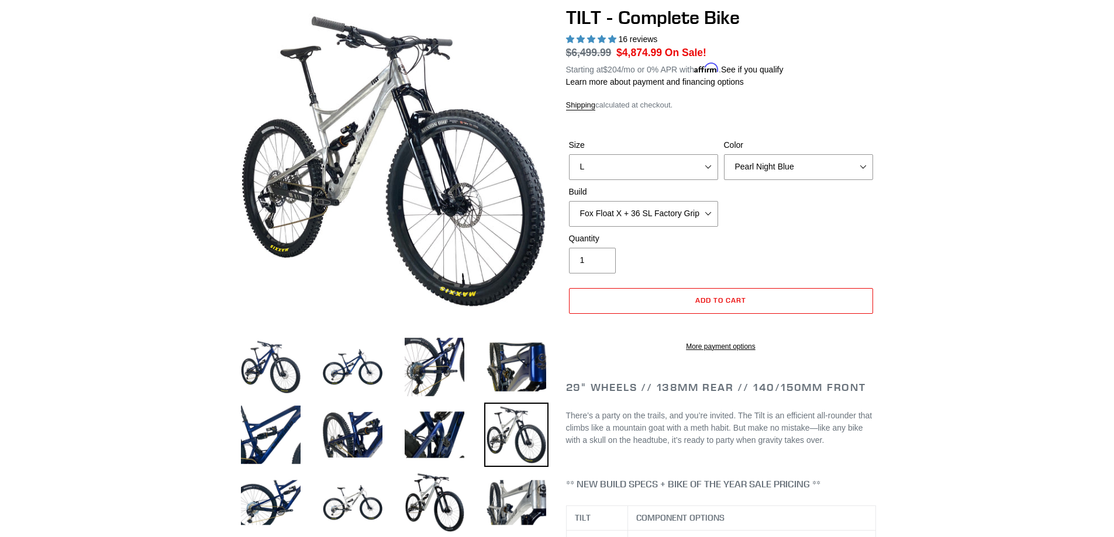
scroll to position [106, 0]
click at [362, 364] on img at bounding box center [352, 368] width 64 height 64
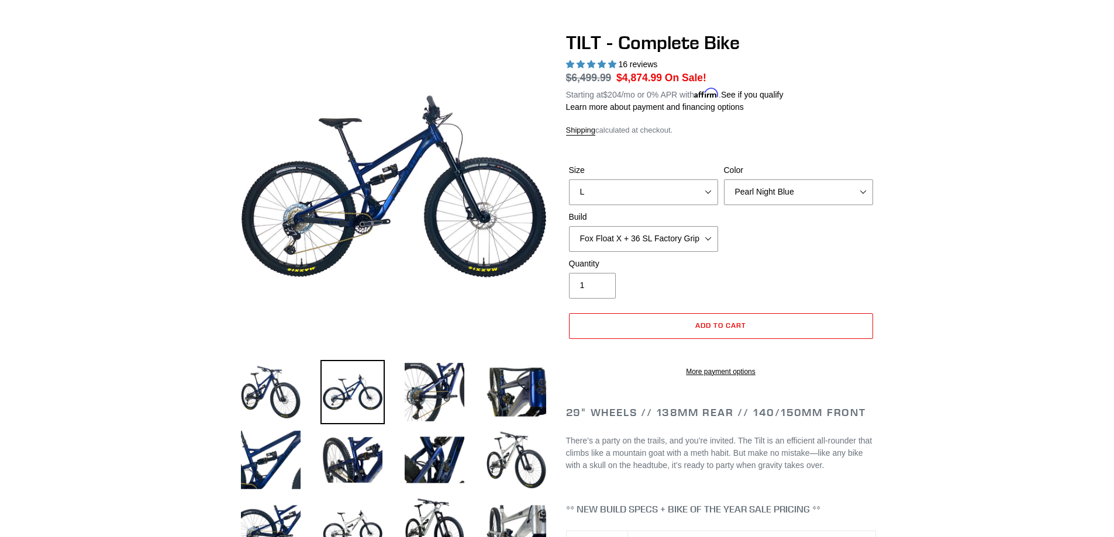
scroll to position [0, 0]
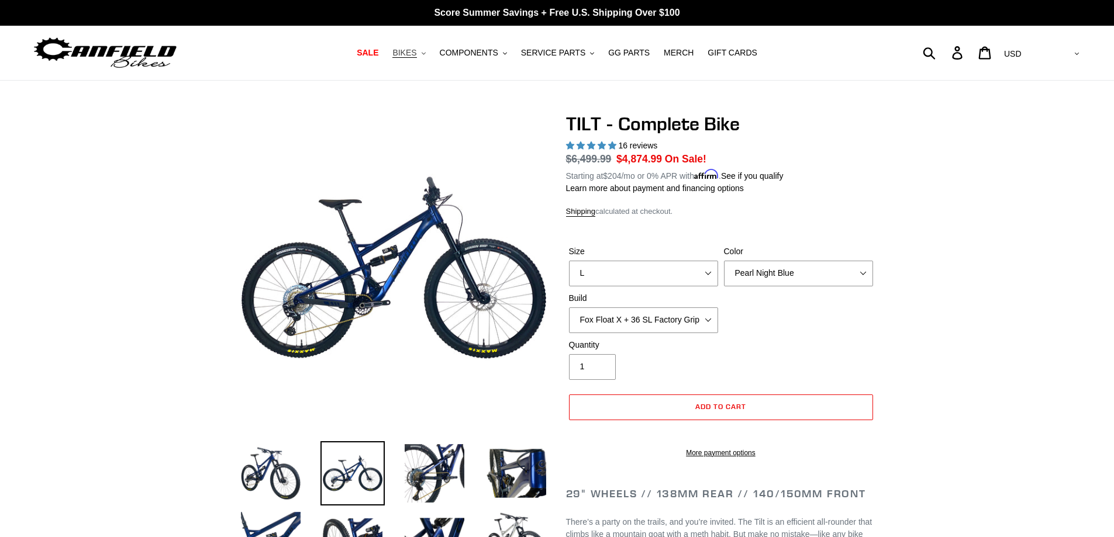
click at [427, 60] on button "BIKES .cls-1{fill:#231f20}" at bounding box center [408, 53] width 44 height 16
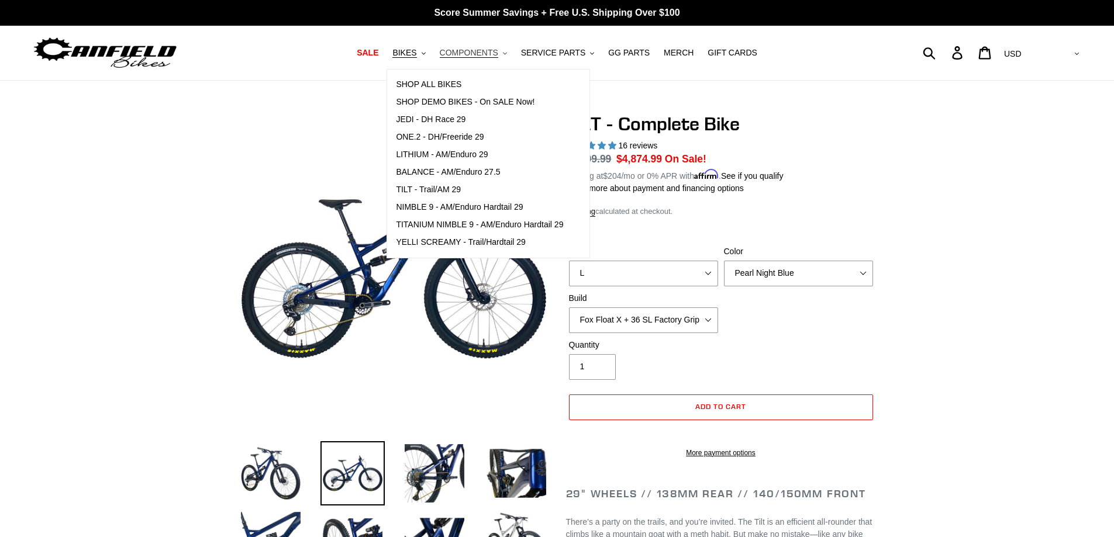
click at [469, 48] on span "COMPONENTS" at bounding box center [469, 53] width 58 height 10
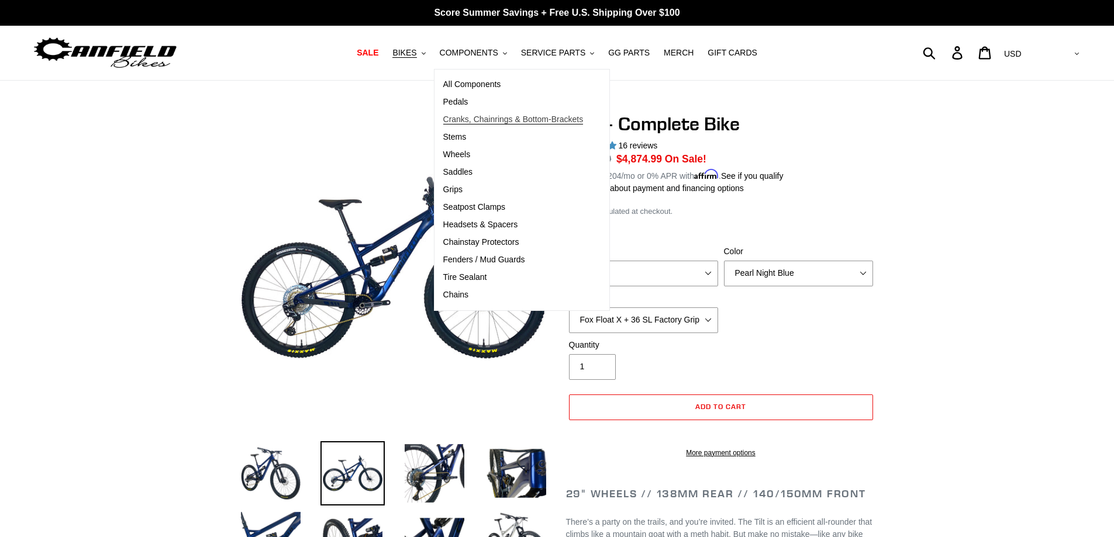
click at [482, 123] on span "Cranks, Chainrings & Bottom-Brackets" at bounding box center [513, 120] width 140 height 10
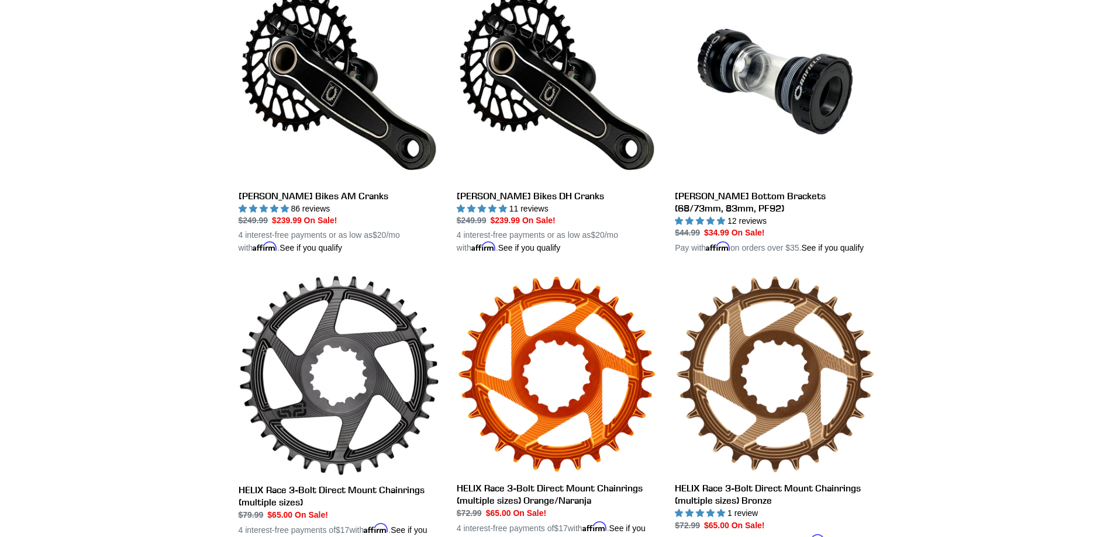
scroll to position [361, 0]
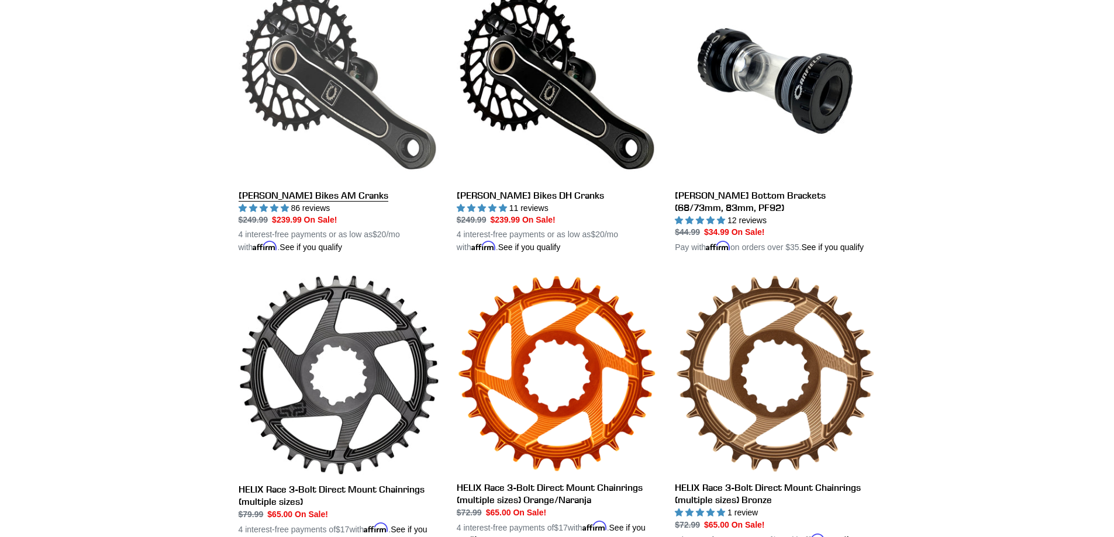
click at [351, 111] on link "[PERSON_NAME] Bikes AM Cranks" at bounding box center [338, 118] width 201 height 274
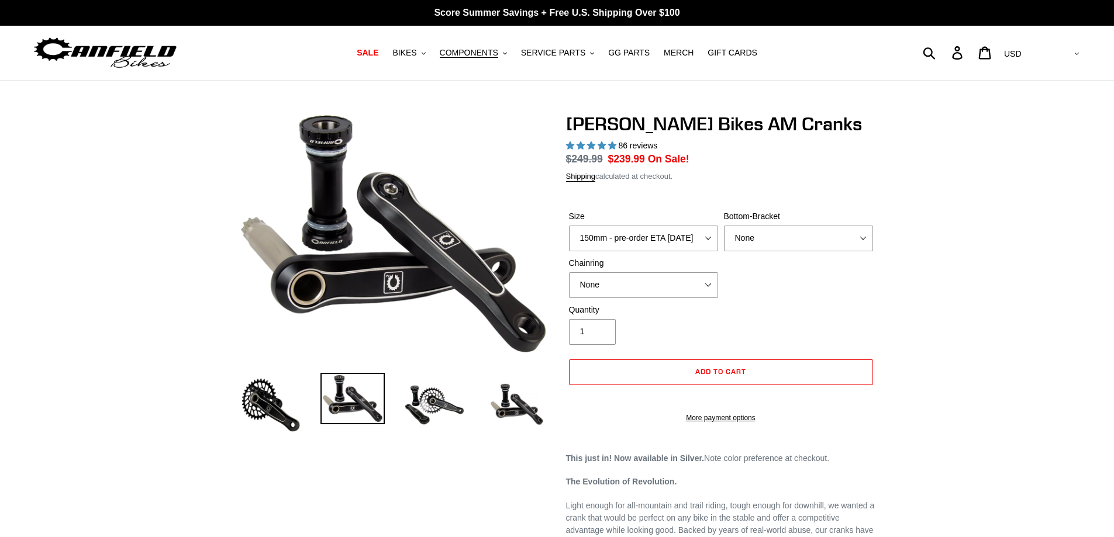
select select "highest-rating"
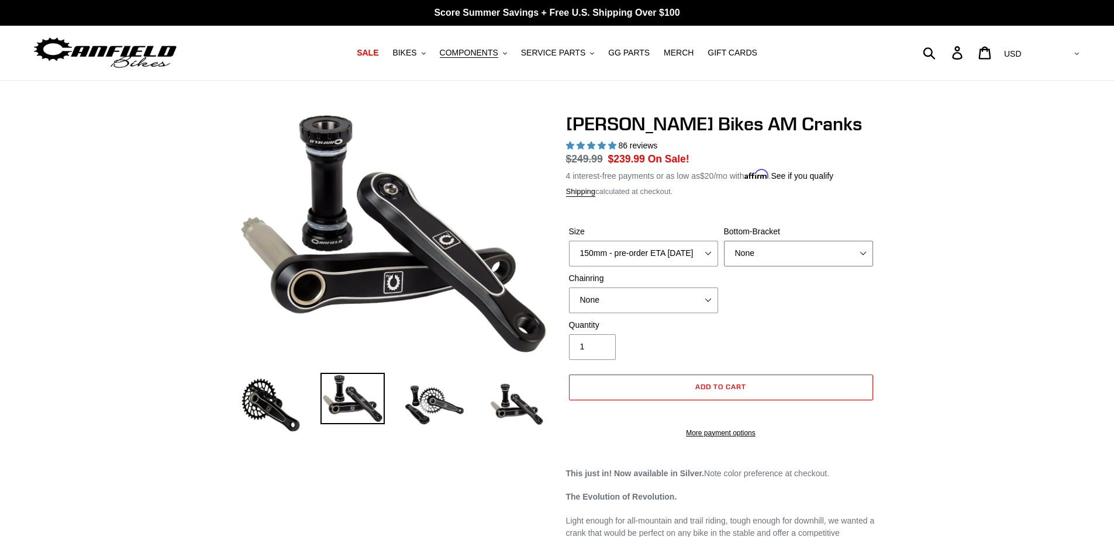
click at [748, 262] on select "None BSA Threaded 68/73mm Press Fit PF92" at bounding box center [798, 254] width 149 height 26
click at [853, 237] on div "Bottom-Bracket None BSA Threaded 68/73mm Press Fit PF92" at bounding box center [798, 246] width 155 height 41
click at [655, 290] on select "None 30t Round (Boost 148) 30t Oval (Boost 148) 32t Round (Boost 148) 32t Oval …" at bounding box center [643, 301] width 149 height 26
click at [625, 250] on select "150mm - pre-order ETA 9/30/25 155mm - pre-order ETA 9/30/25 160mm - pre-order E…" at bounding box center [643, 254] width 149 height 26
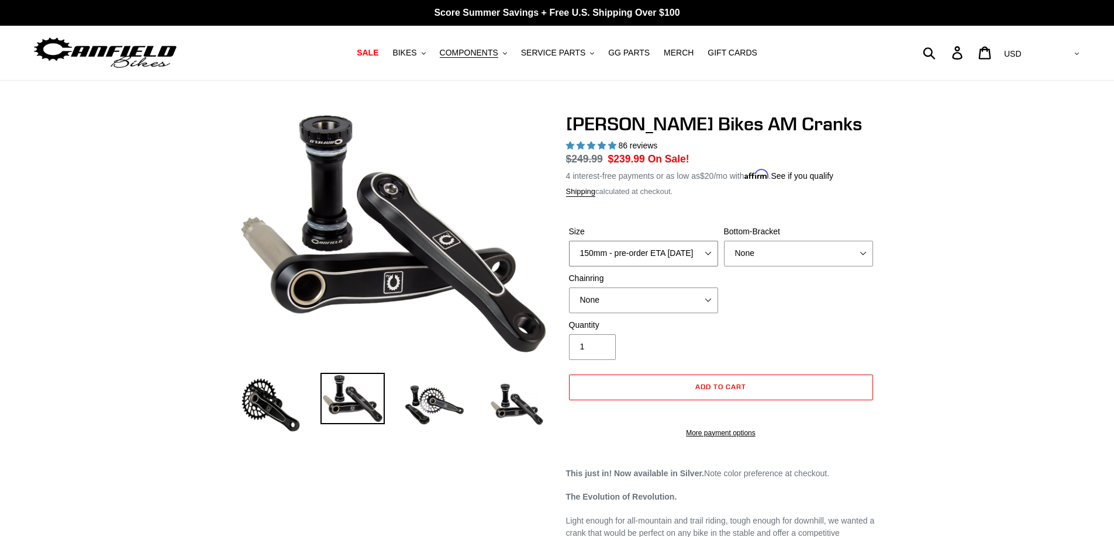
click at [625, 250] on select "150mm - pre-order ETA 9/30/25 155mm - pre-order ETA 9/30/25 160mm - pre-order E…" at bounding box center [643, 254] width 149 height 26
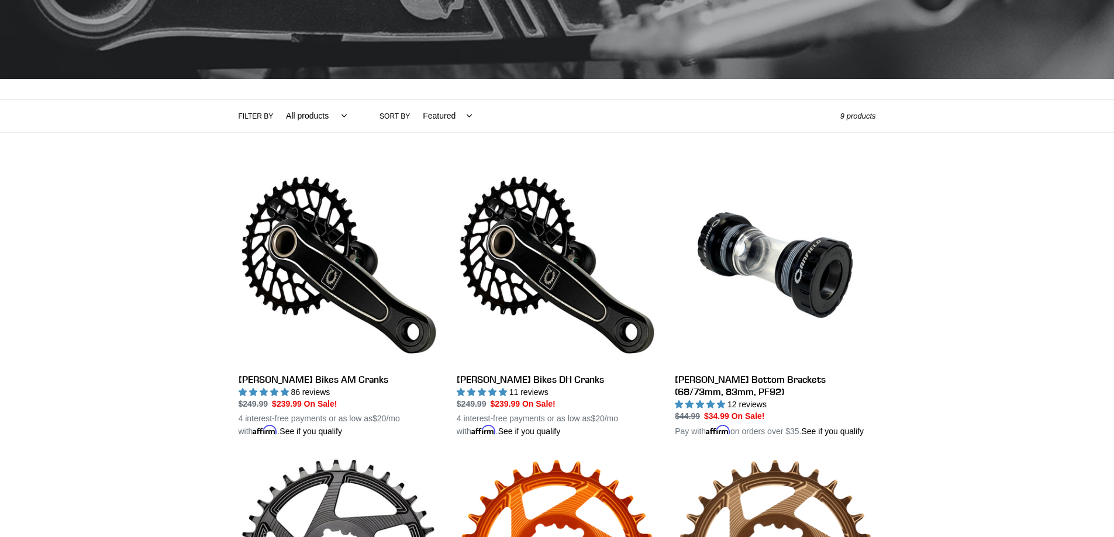
scroll to position [177, 0]
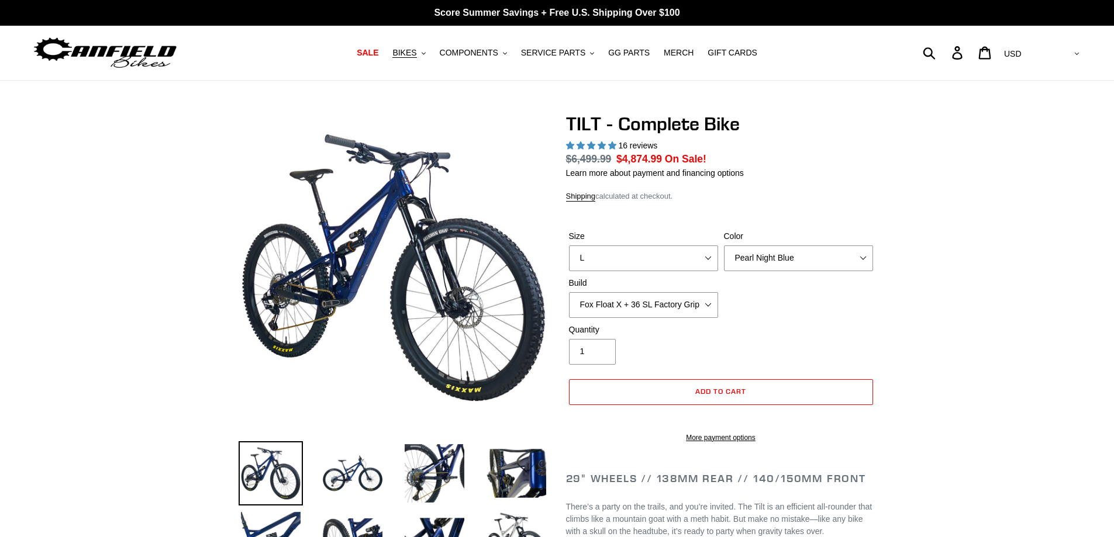
select select "highest-rating"
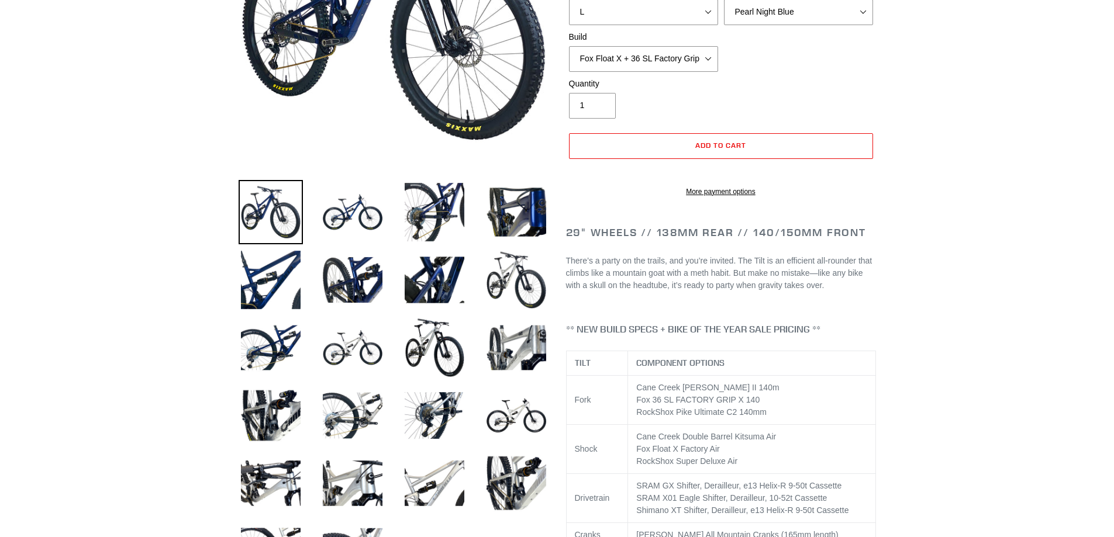
scroll to position [247, 0]
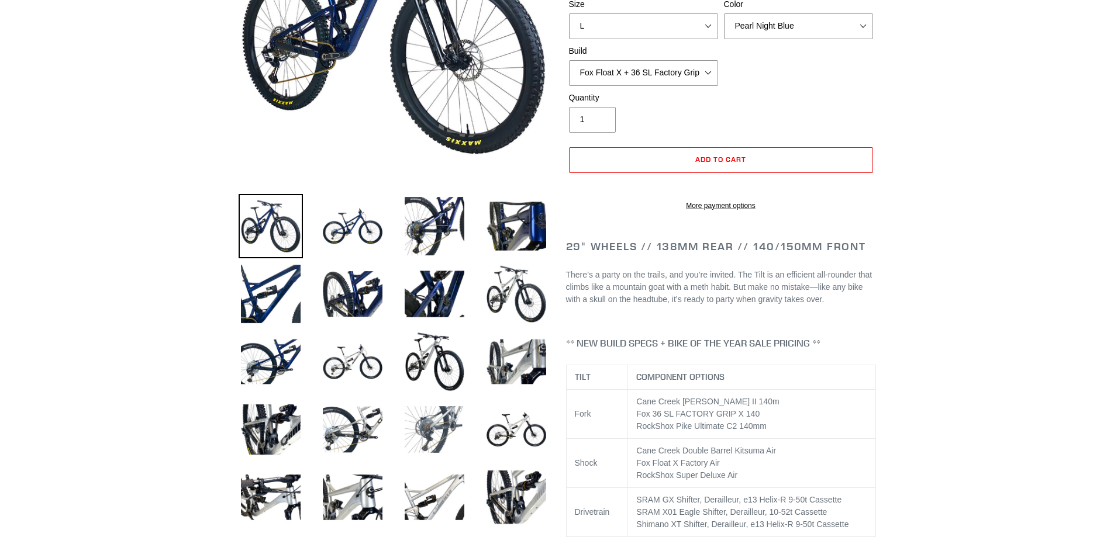
click at [423, 438] on img at bounding box center [434, 429] width 64 height 64
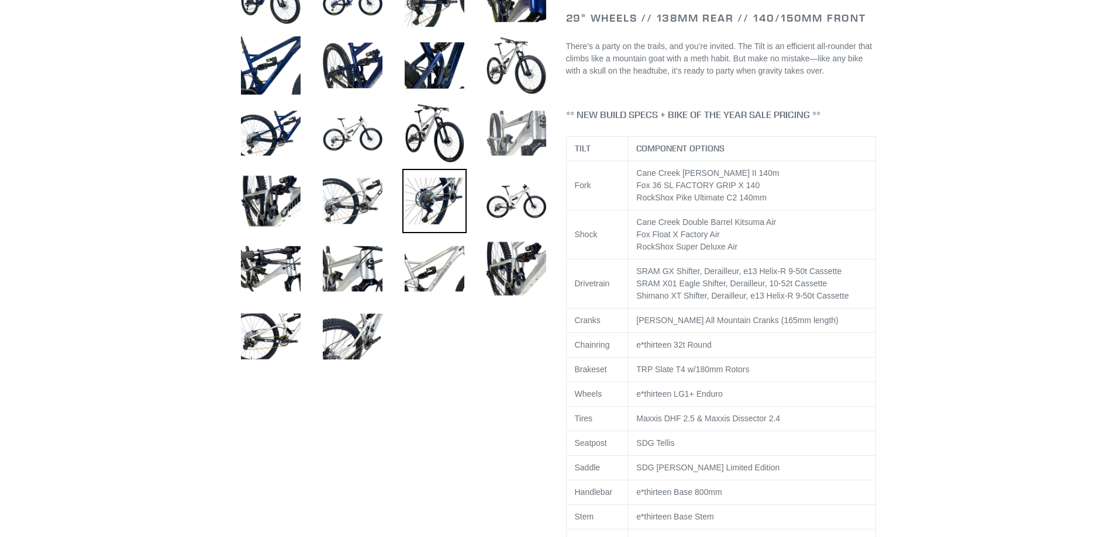
scroll to position [476, 0]
click at [372, 330] on img at bounding box center [352, 336] width 64 height 64
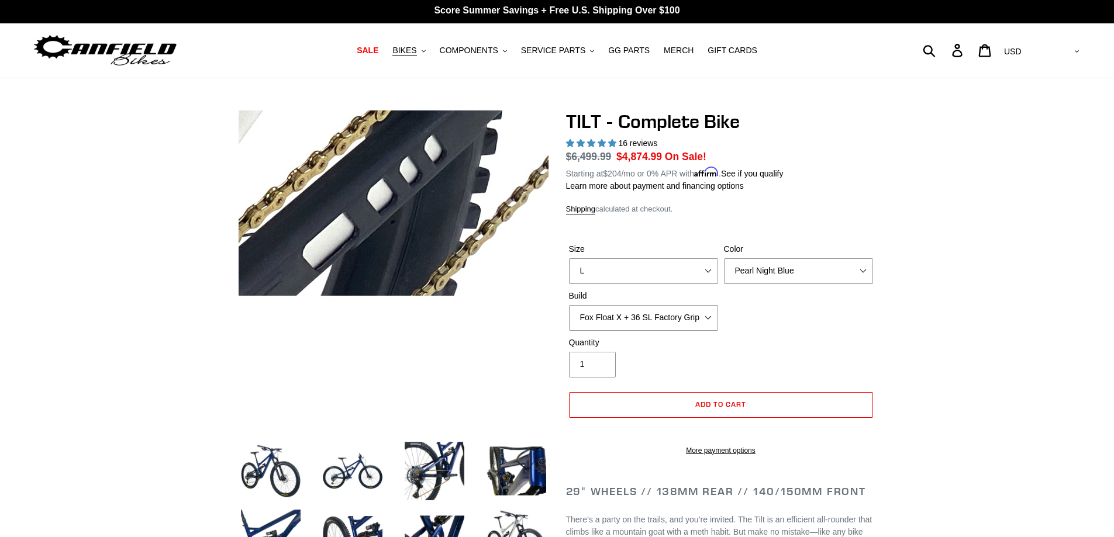
scroll to position [0, 0]
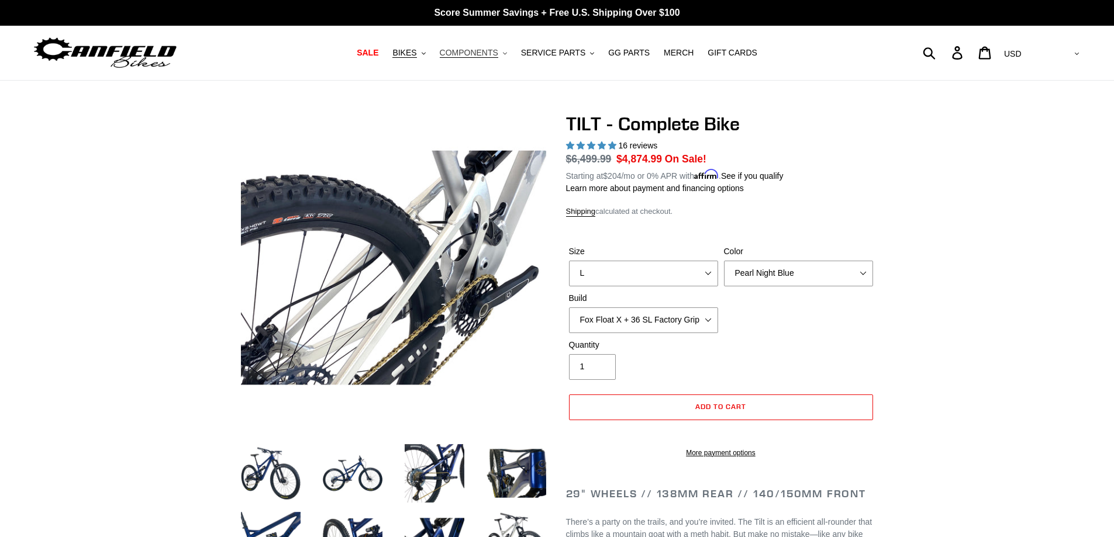
click at [478, 51] on span "COMPONENTS" at bounding box center [469, 53] width 58 height 10
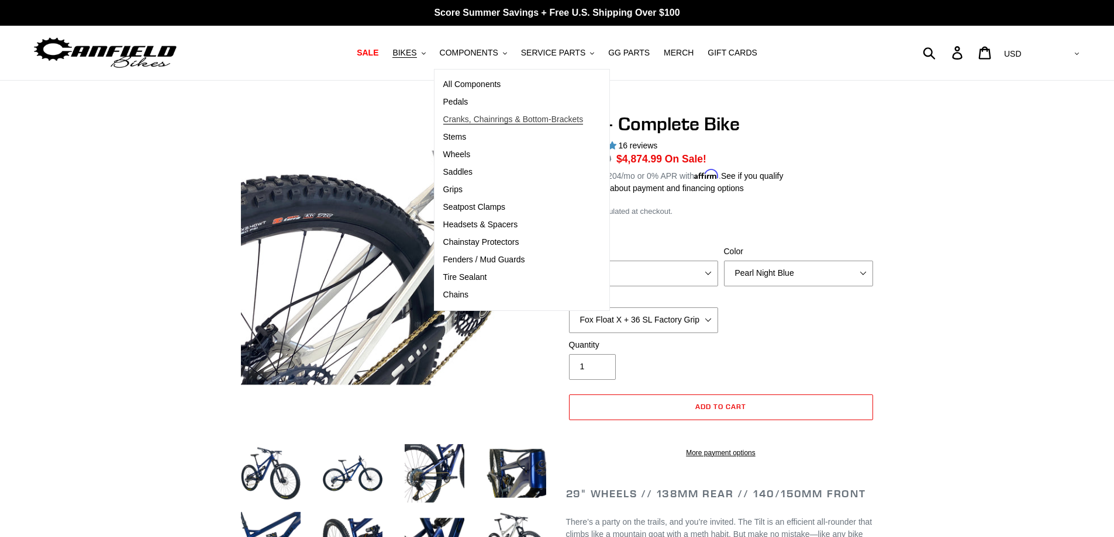
click at [506, 117] on span "Cranks, Chainrings & Bottom-Brackets" at bounding box center [513, 120] width 140 height 10
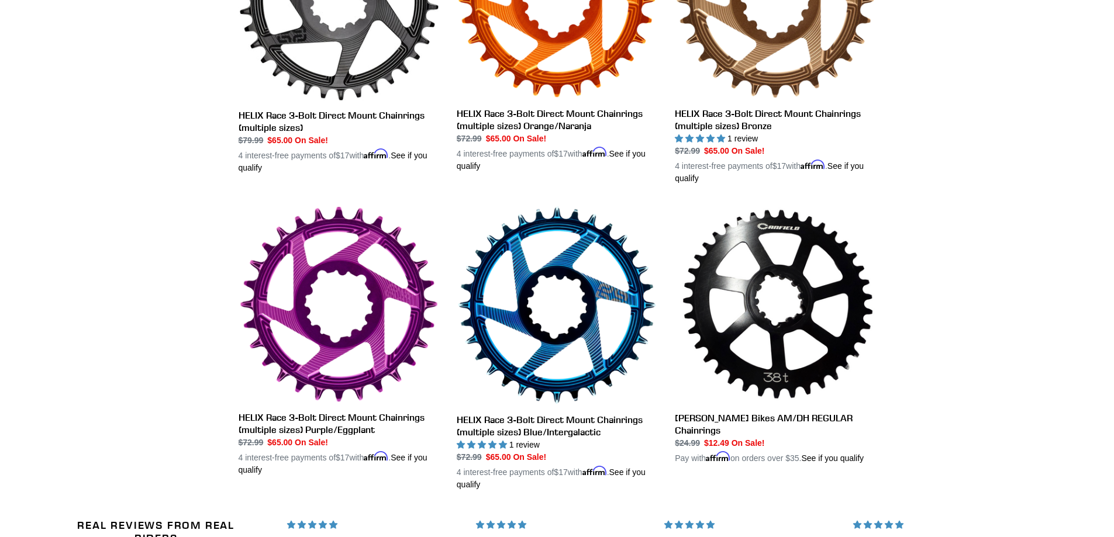
scroll to position [704, 0]
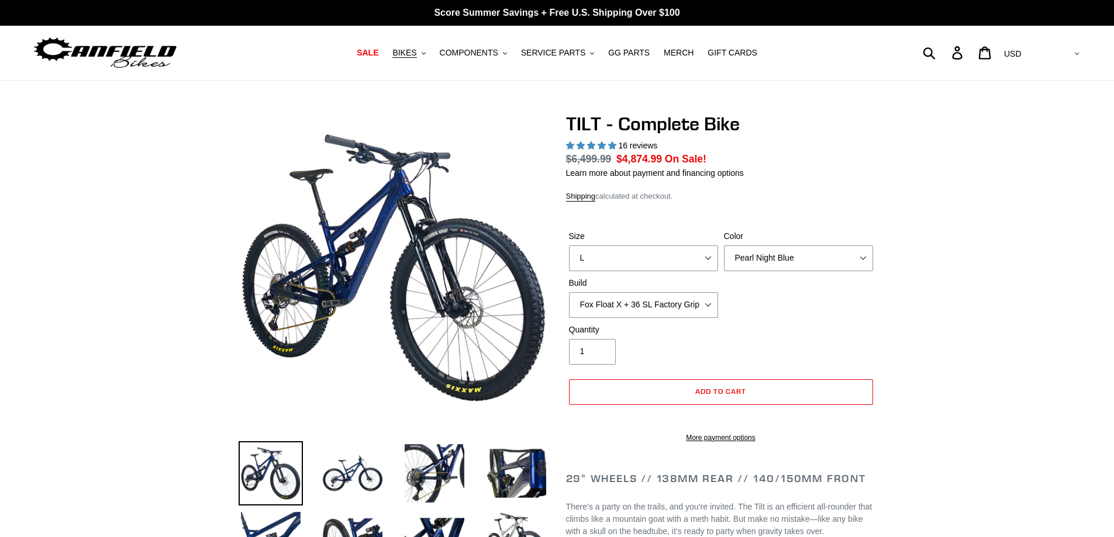
select select "highest-rating"
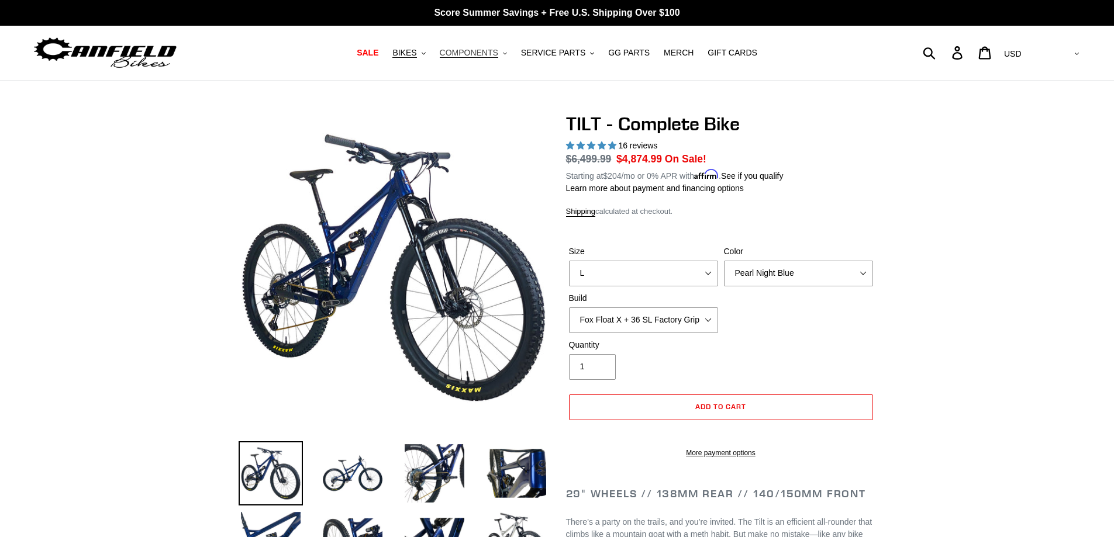
click at [479, 50] on span "COMPONENTS" at bounding box center [469, 53] width 58 height 10
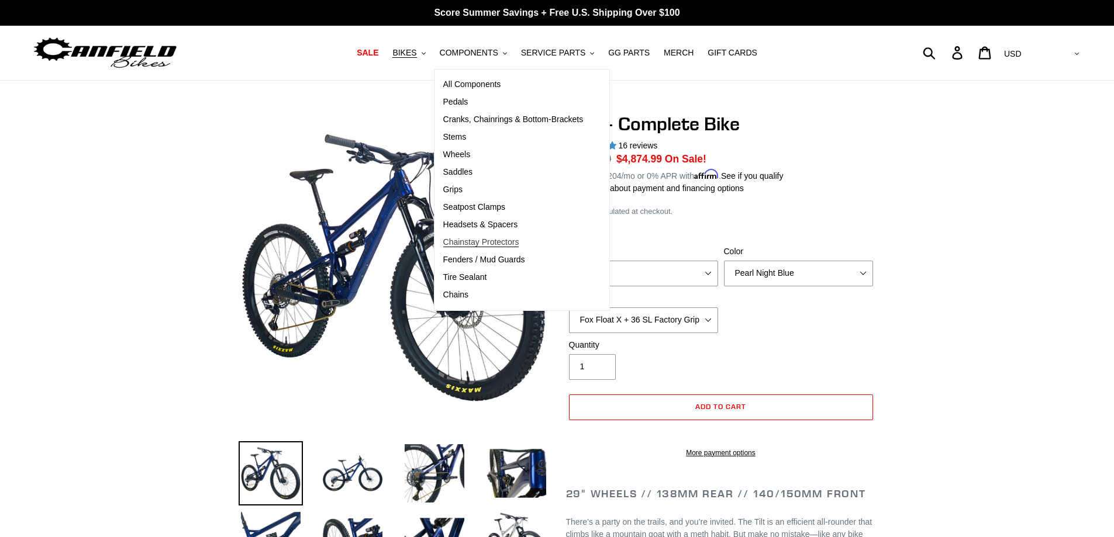
click at [507, 242] on span "Chainstay Protectors" at bounding box center [481, 242] width 76 height 10
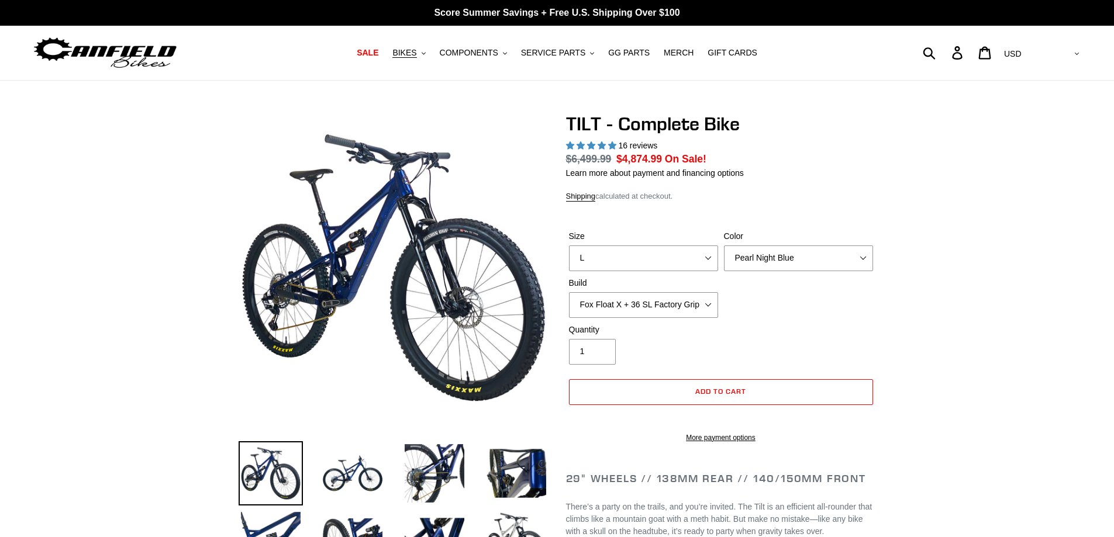
select select "highest-rating"
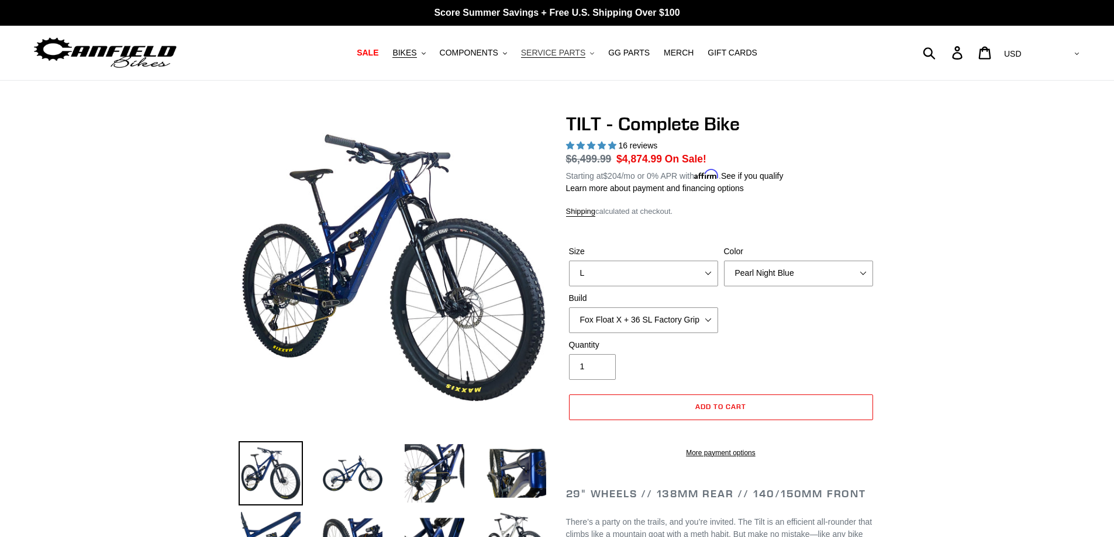
click at [537, 48] on span "SERVICE PARTS" at bounding box center [553, 53] width 64 height 10
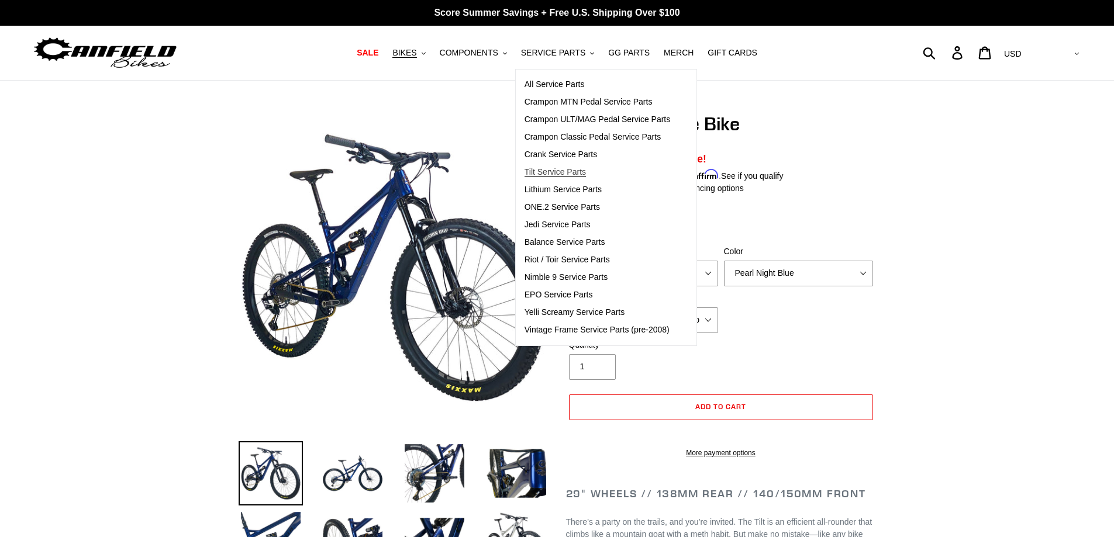
click at [583, 171] on span "Tilt Service Parts" at bounding box center [554, 172] width 61 height 10
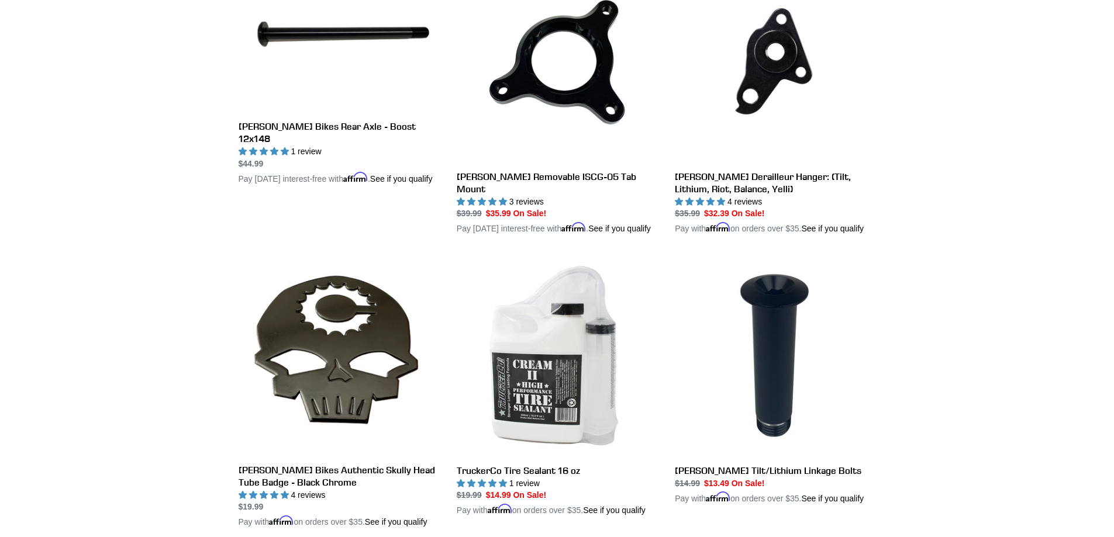
scroll to position [687, 0]
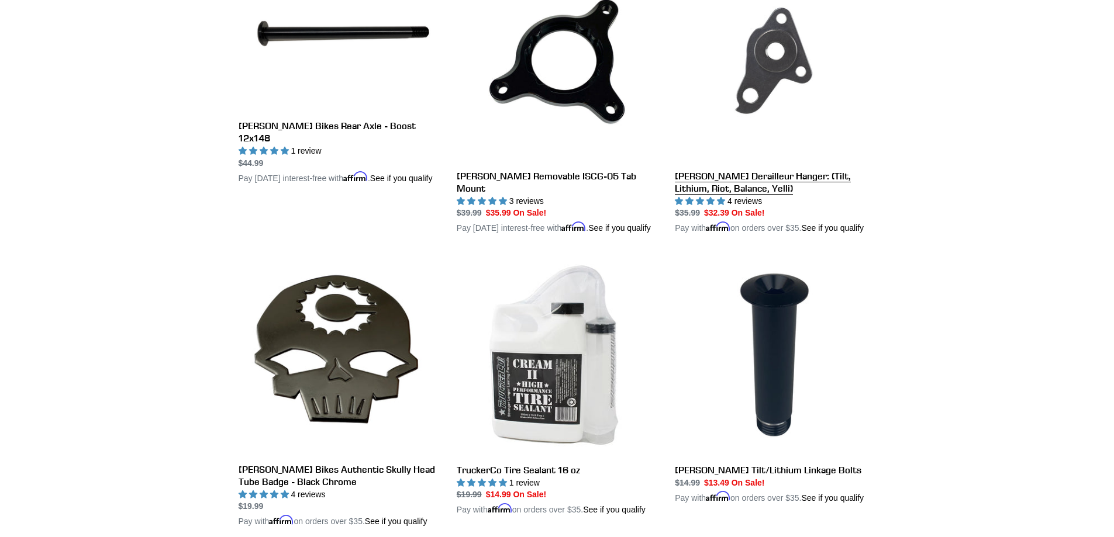
click at [697, 184] on link "[PERSON_NAME] Derailleur Hanger: (Tilt, Lithium, Riot, Balance, Yelli)" at bounding box center [775, 98] width 201 height 274
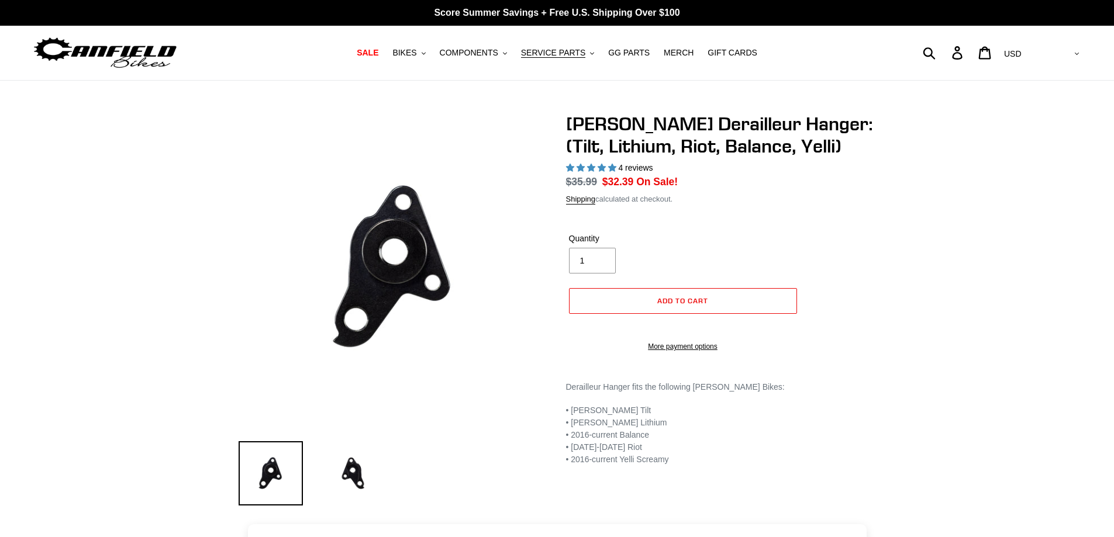
select select "highest-rating"
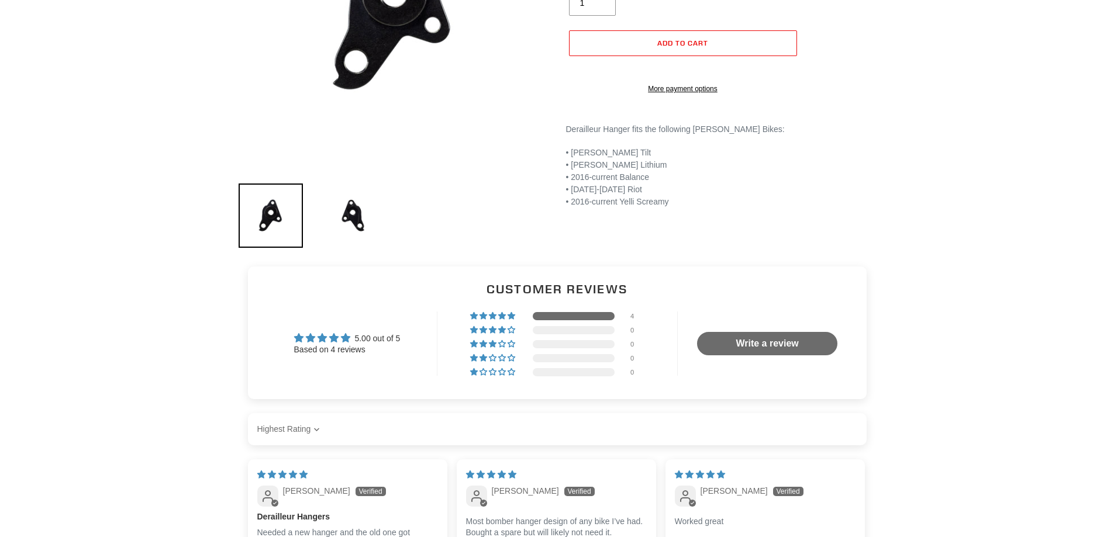
scroll to position [255, 0]
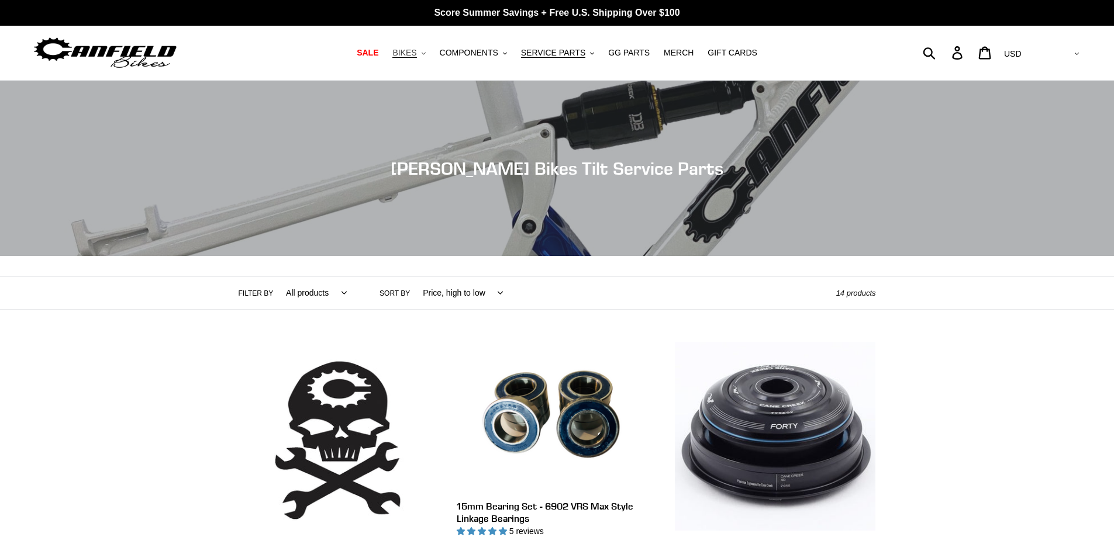
click at [413, 51] on span "BIKES" at bounding box center [404, 53] width 24 height 10
click at [378, 52] on span "SALE" at bounding box center [368, 53] width 22 height 10
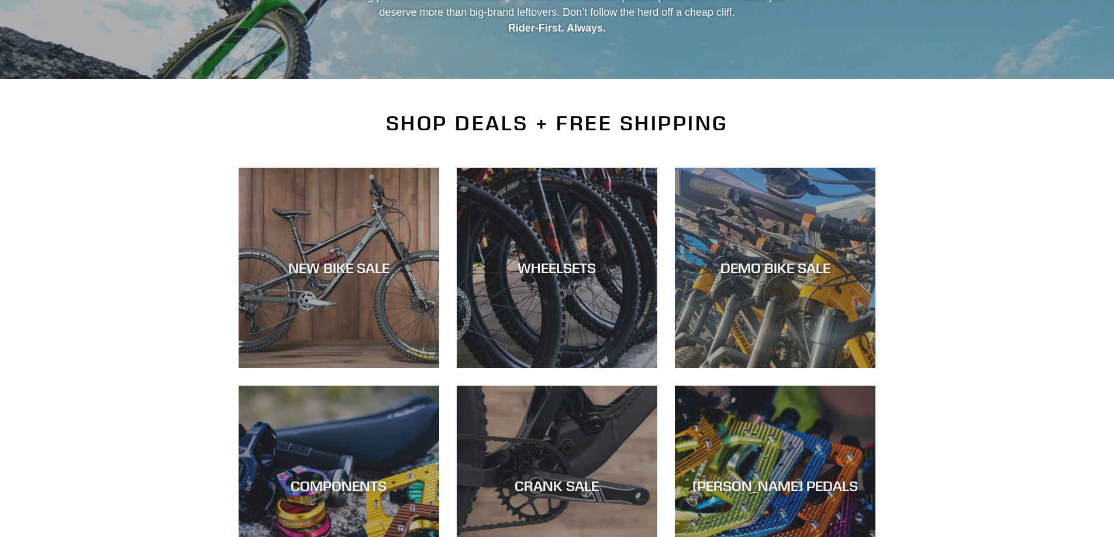
scroll to position [178, 0]
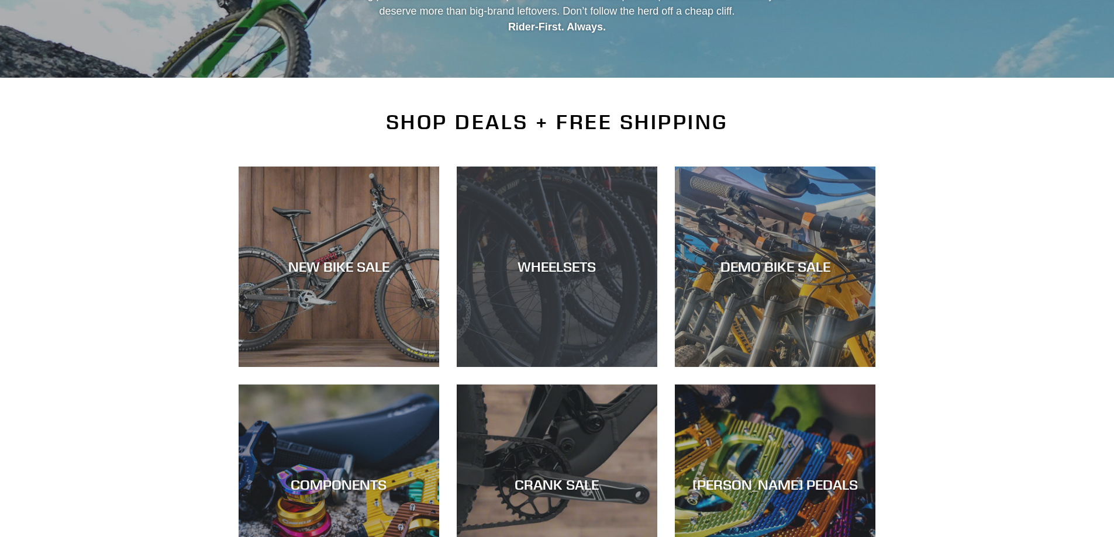
click at [568, 367] on div "WHEELSETS" at bounding box center [557, 367] width 201 height 0
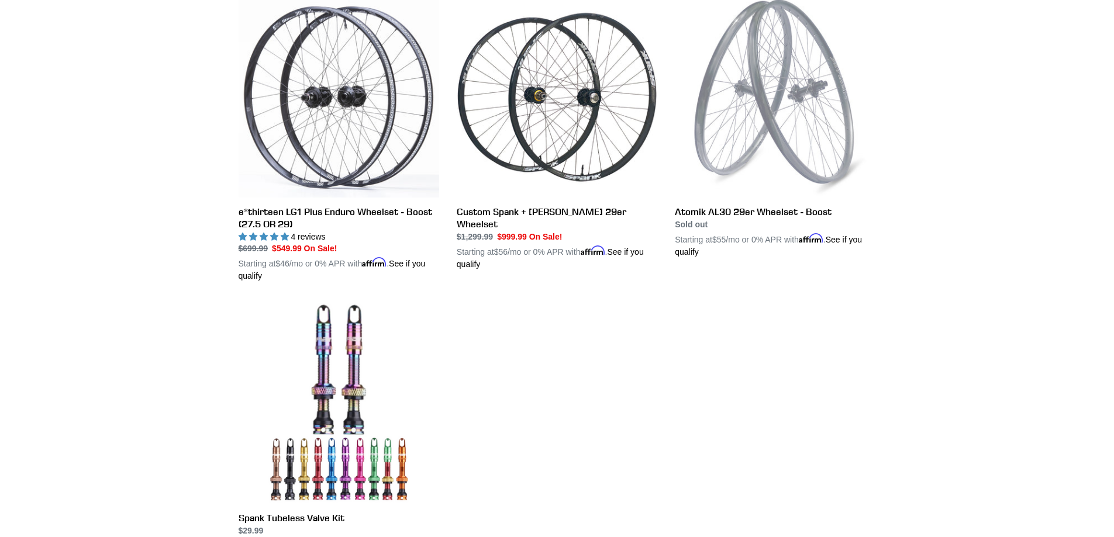
scroll to position [343, 0]
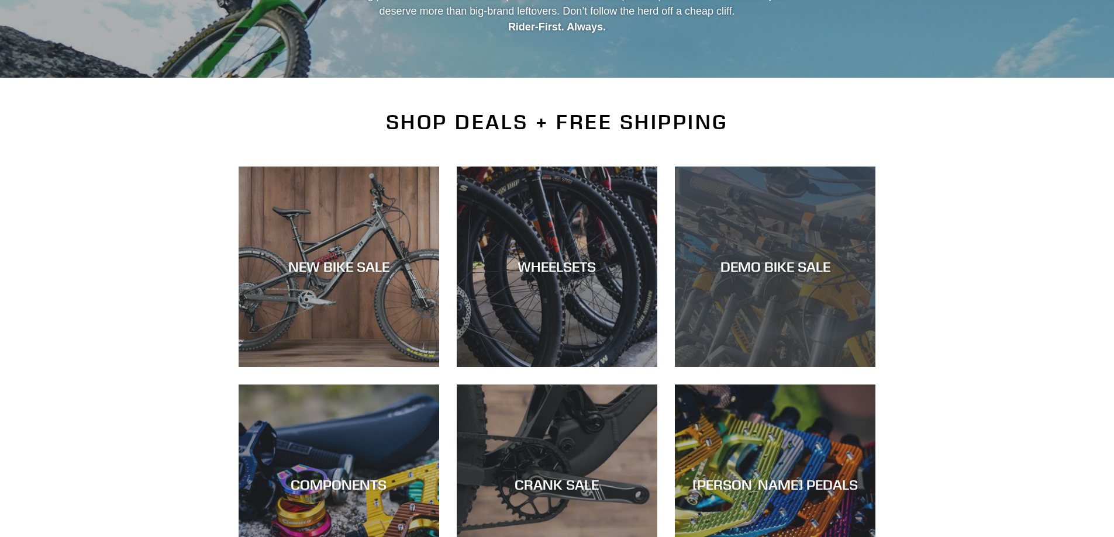
click at [807, 367] on div "DEMO BIKE SALE" at bounding box center [775, 367] width 201 height 0
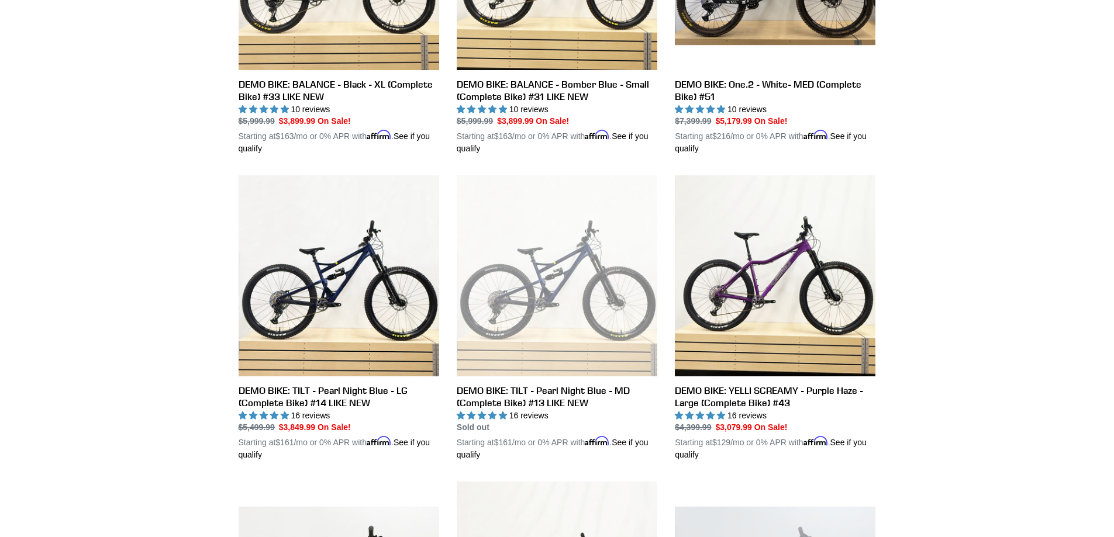
scroll to position [473, 0]
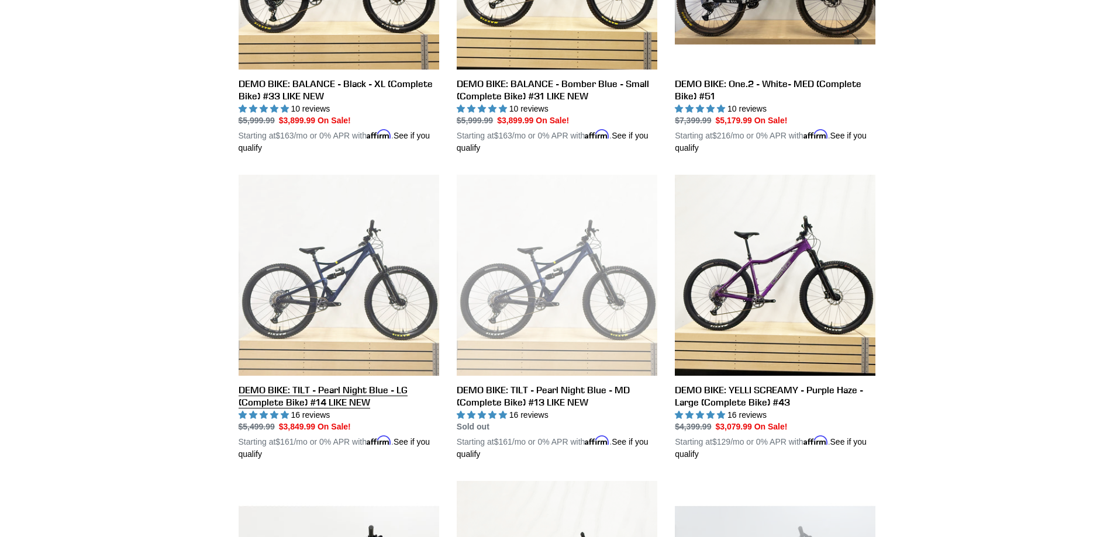
click at [334, 392] on link "DEMO BIKE: TILT - Pearl Night Blue - LG (Complete Bike) #14 LIKE NEW" at bounding box center [338, 318] width 201 height 286
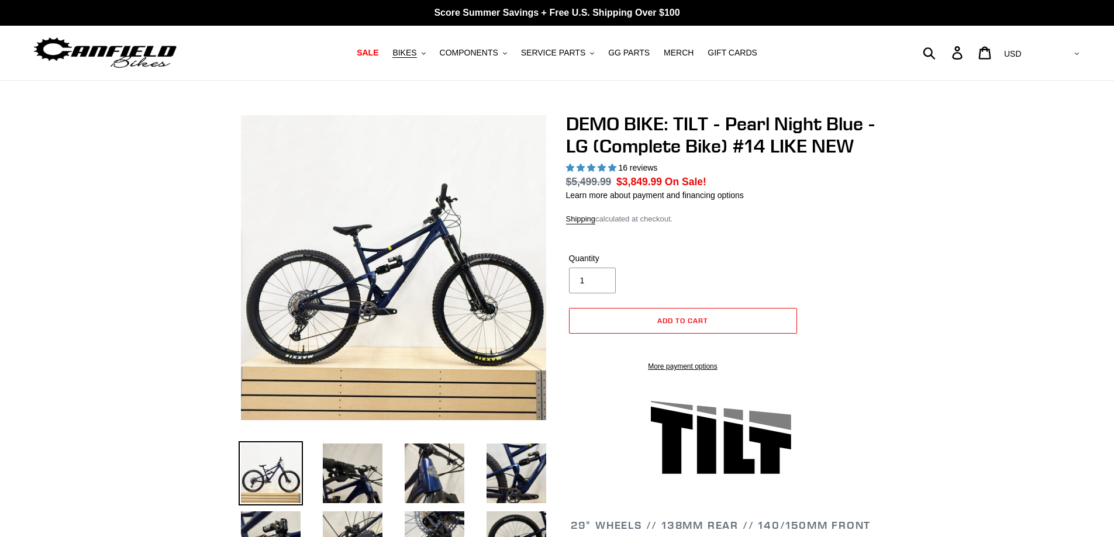
select select "highest-rating"
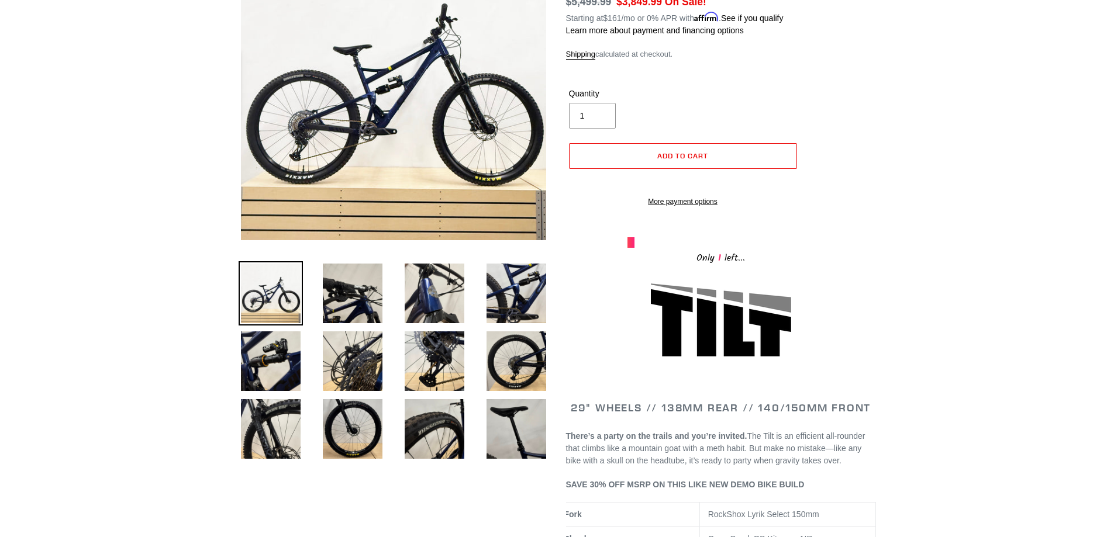
scroll to position [179, 0]
click at [322, 336] on img at bounding box center [352, 362] width 64 height 64
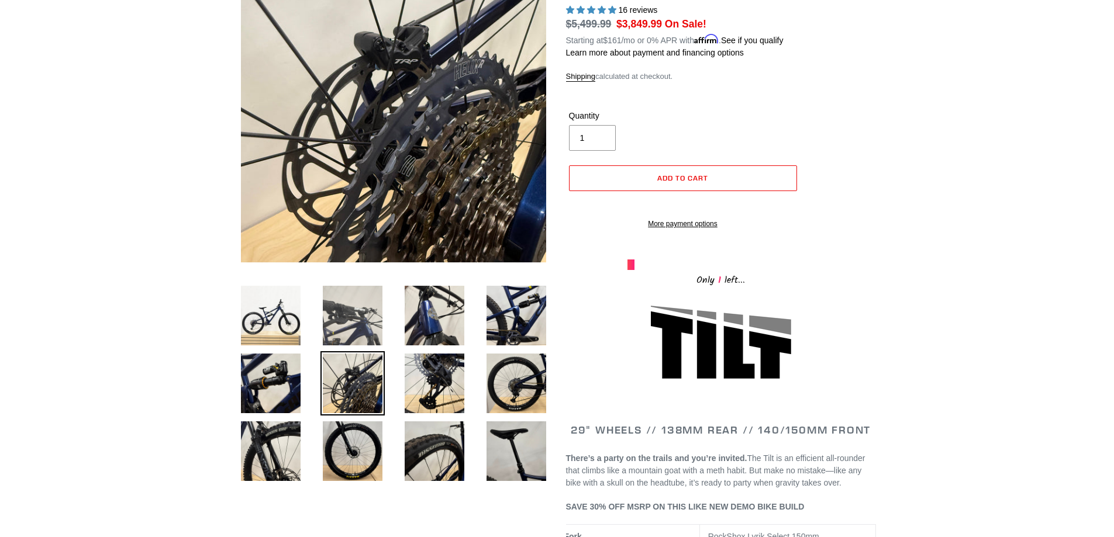
scroll to position [157, 0]
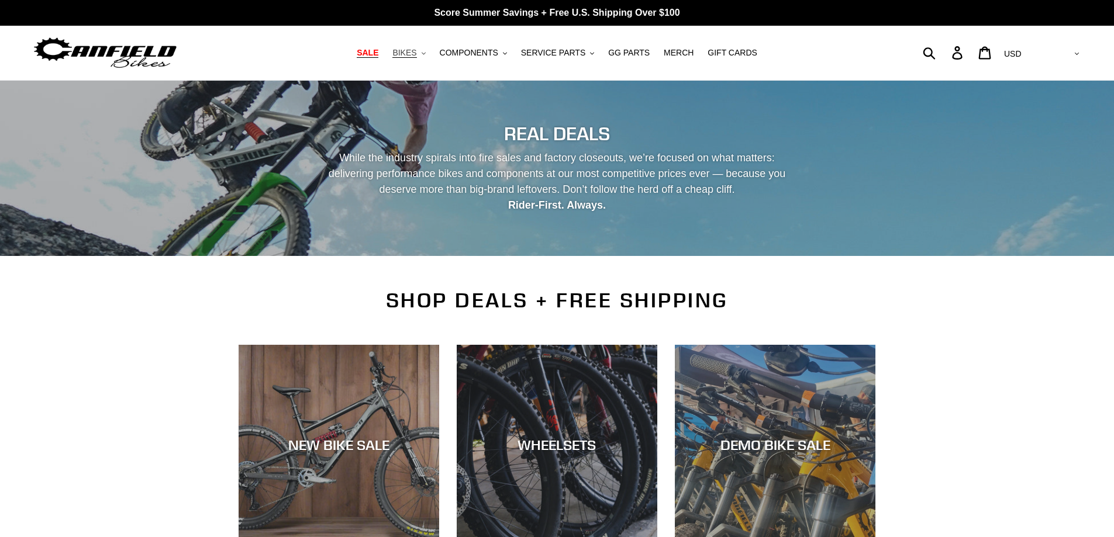
click at [414, 54] on span "BIKES" at bounding box center [404, 53] width 24 height 10
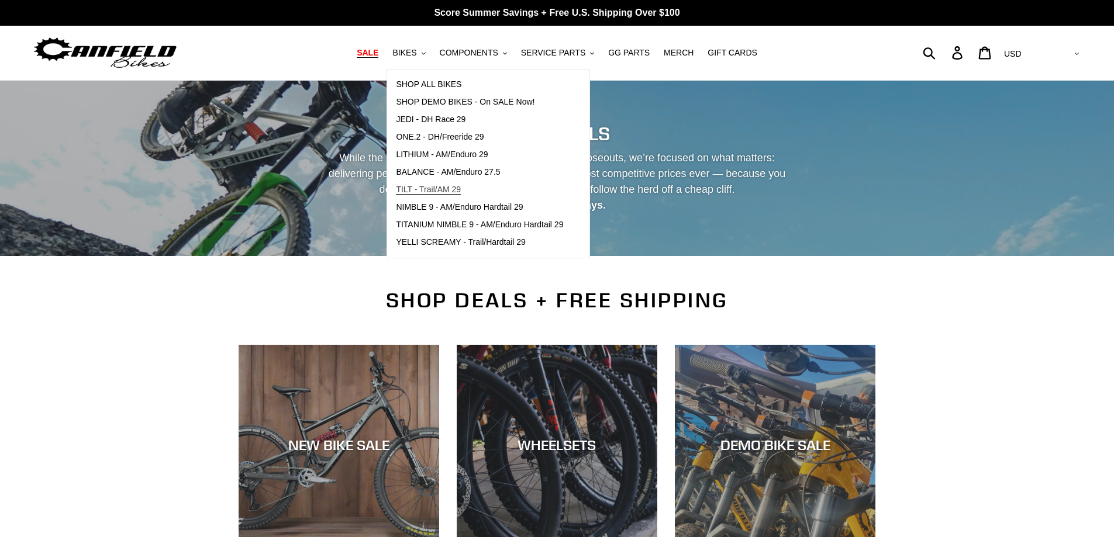
click at [461, 191] on span "TILT - Trail/AM 29" at bounding box center [428, 190] width 65 height 10
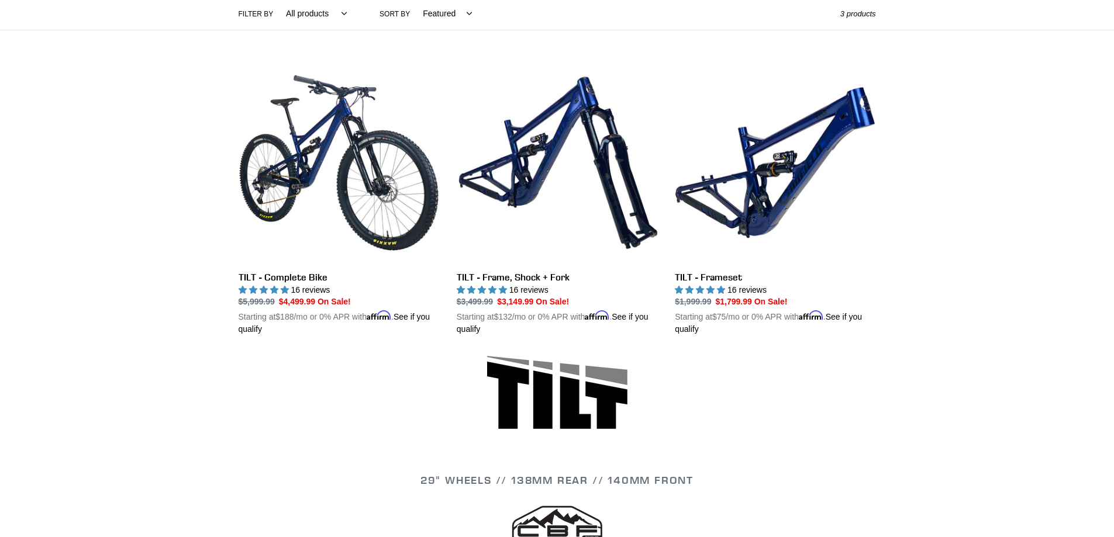
scroll to position [280, 0]
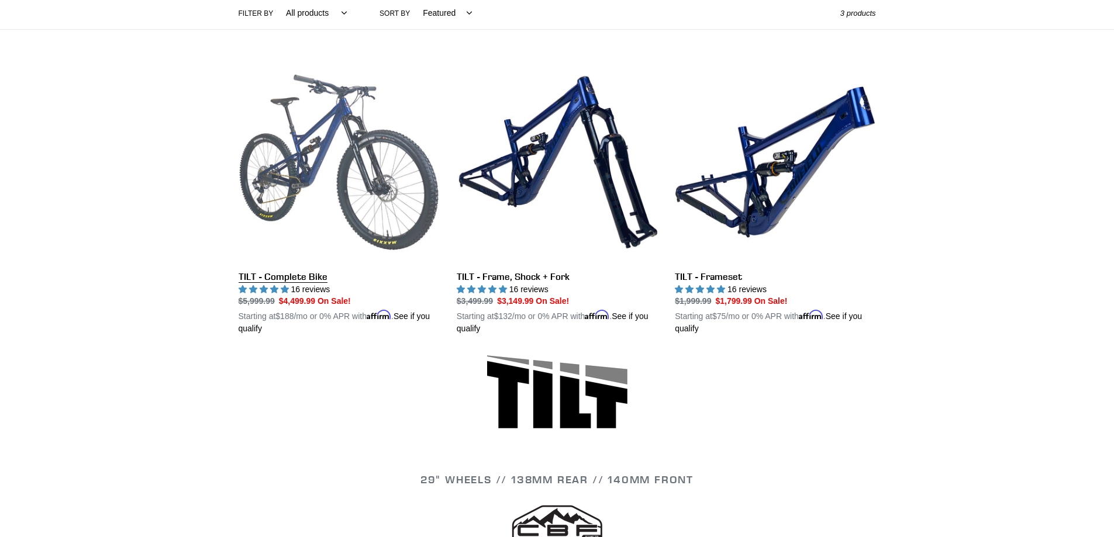
click at [390, 203] on link "TILT - Complete Bike" at bounding box center [338, 199] width 201 height 274
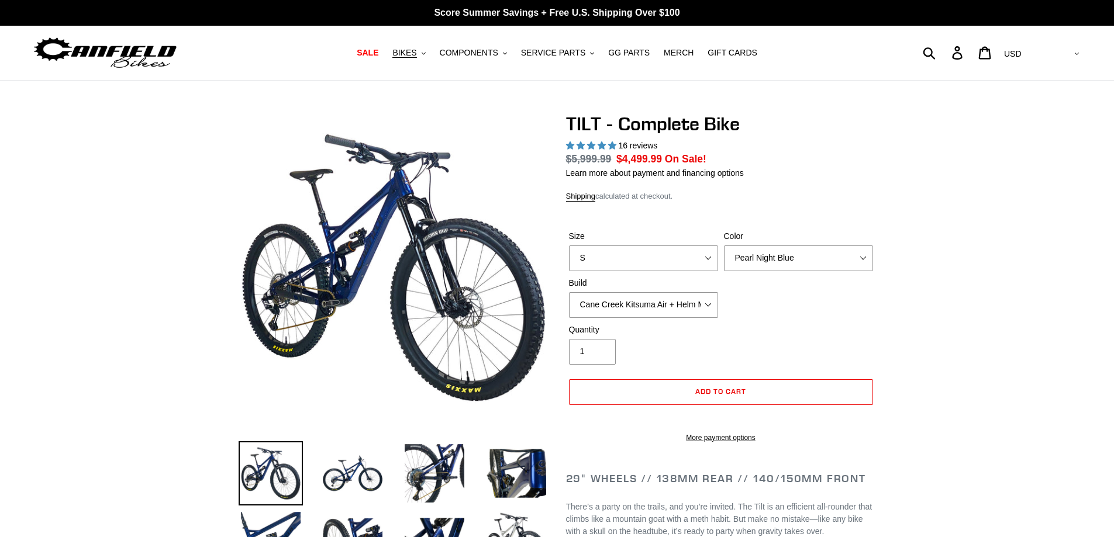
select select "highest-rating"
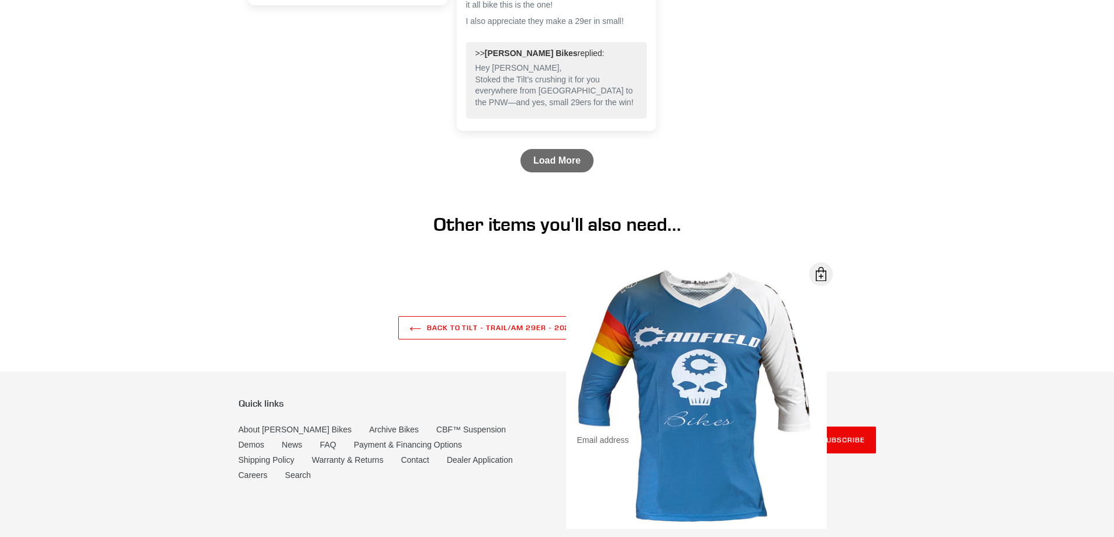
scroll to position [4097, 0]
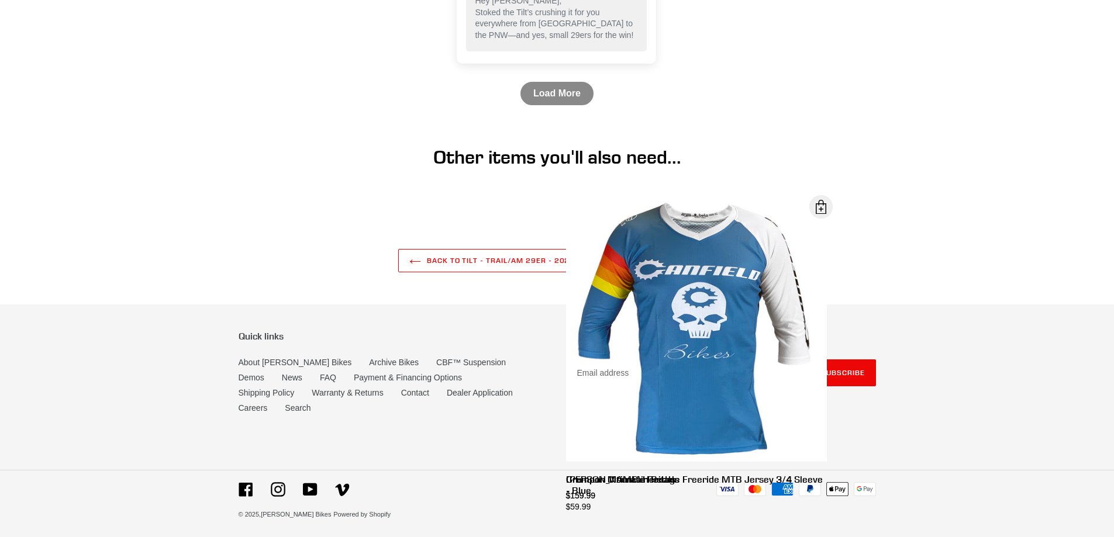
click at [565, 103] on link "Load More" at bounding box center [556, 93] width 73 height 23
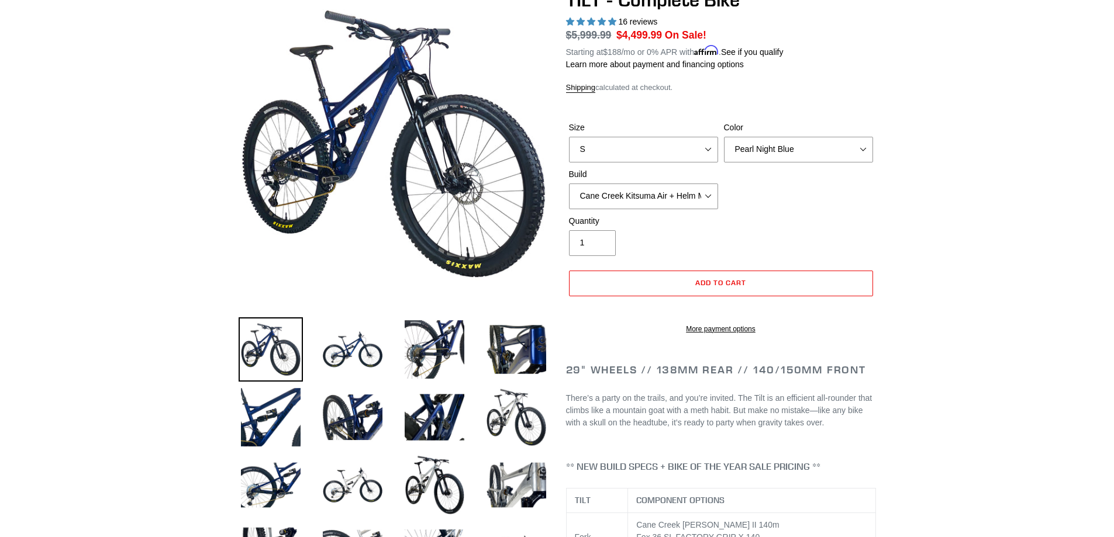
scroll to position [0, 0]
